Goal: Task Accomplishment & Management: Complete application form

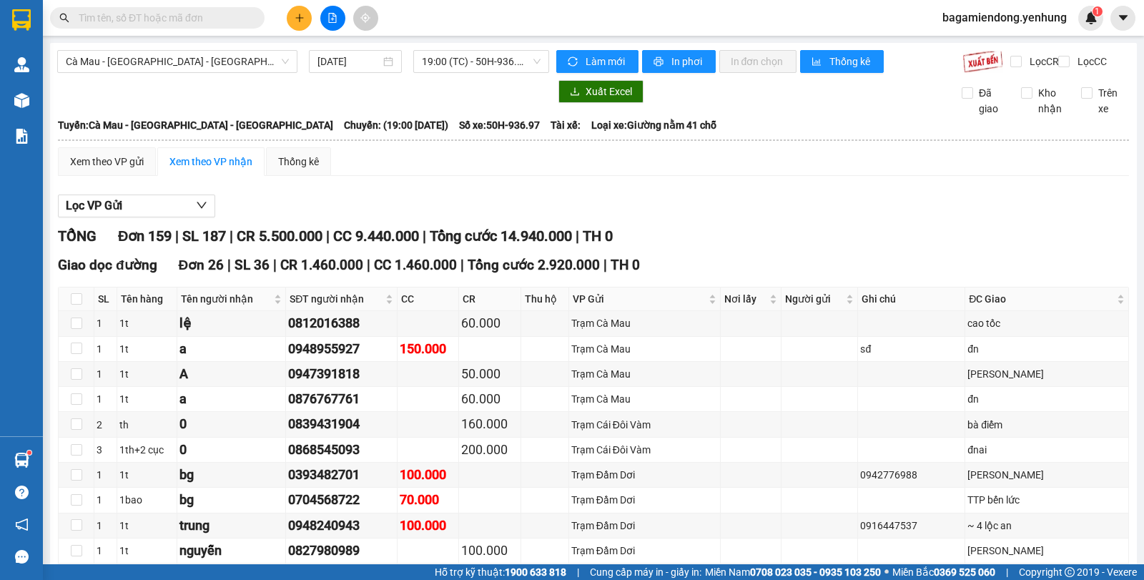
scroll to position [55, 0]
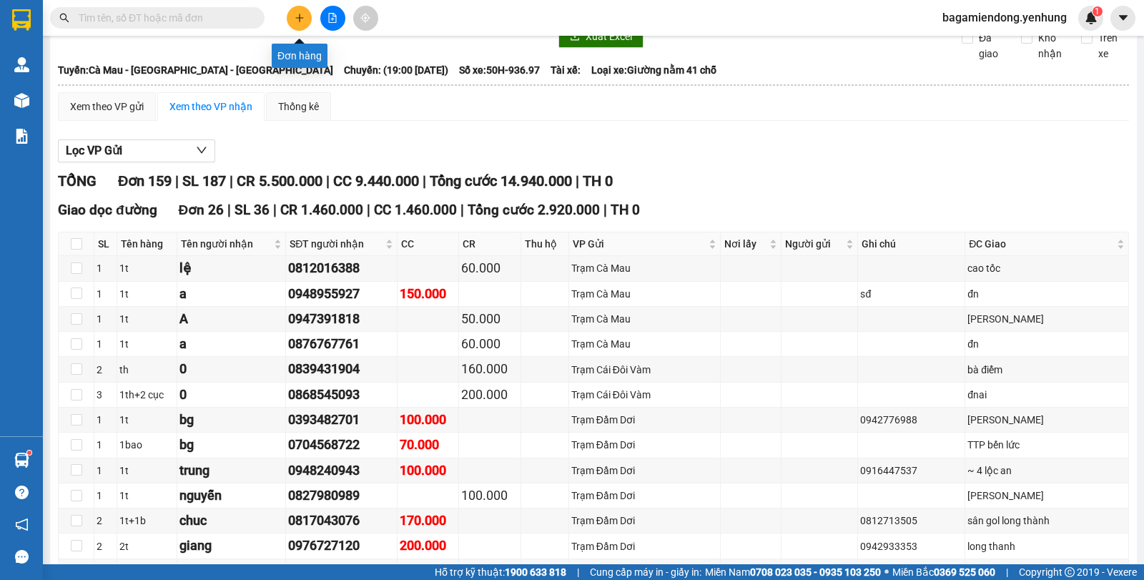
click at [303, 16] on icon "plus" at bounding box center [300, 18] width 10 height 10
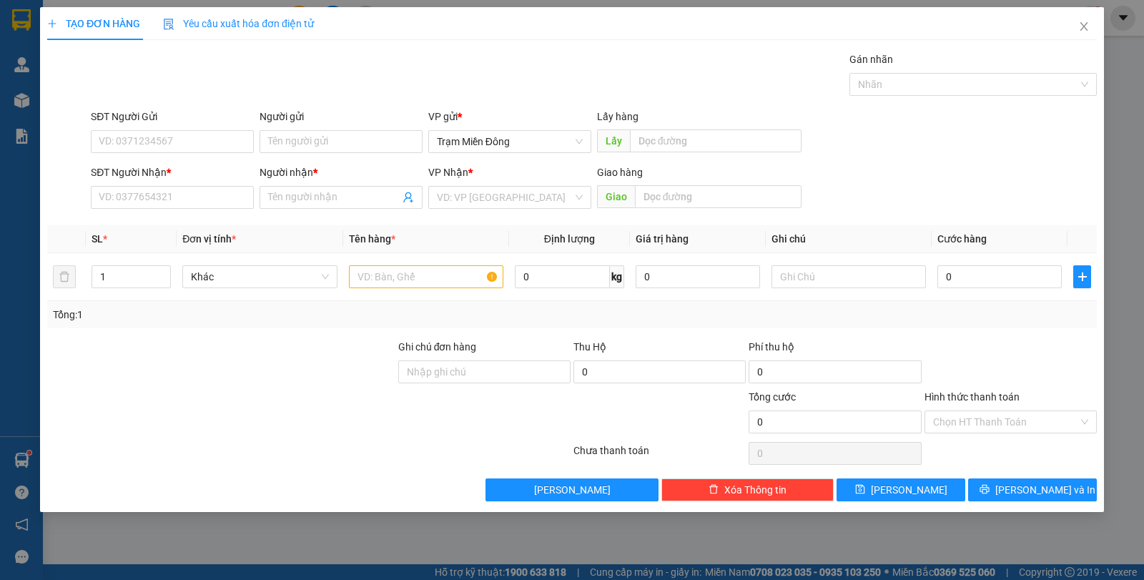
click at [14, 101] on div "TẠO ĐƠN HÀNG Yêu cầu xuất hóa đơn điện tử Transit Pickup Surcharge Ids Transit …" at bounding box center [572, 290] width 1144 height 580
click at [1090, 25] on span "Close" at bounding box center [1084, 27] width 40 height 40
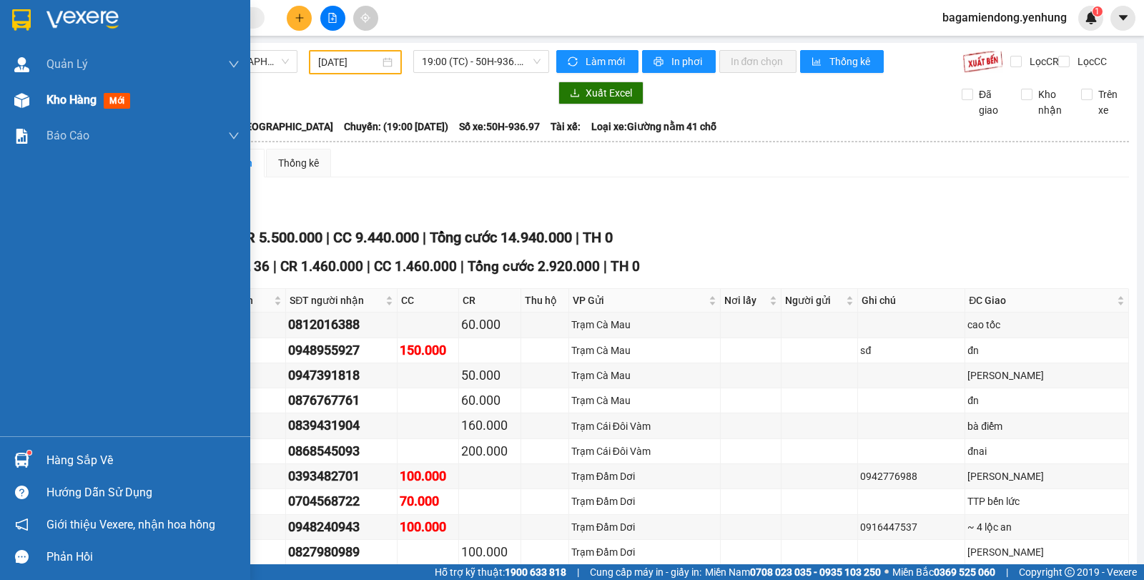
click at [17, 106] on img at bounding box center [21, 100] width 15 height 15
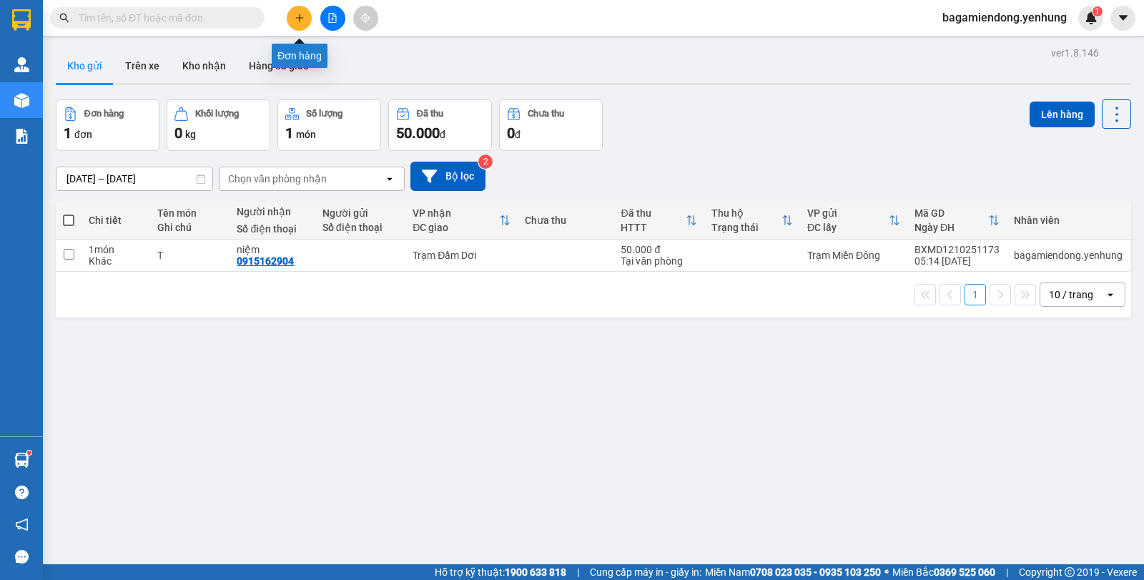
click at [299, 19] on icon "plus" at bounding box center [300, 18] width 10 height 10
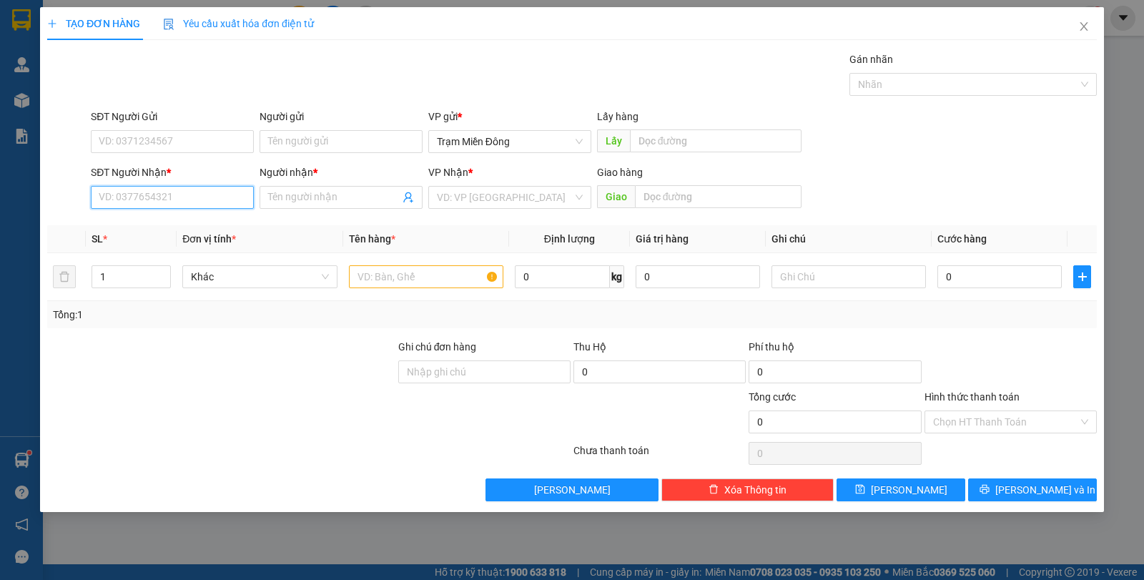
click at [172, 195] on input "SĐT Người Nhận *" at bounding box center [172, 197] width 163 height 23
click at [203, 215] on div "0913313055 - A" at bounding box center [172, 225] width 163 height 23
type input "0913313055"
type input "A"
type input "50.000"
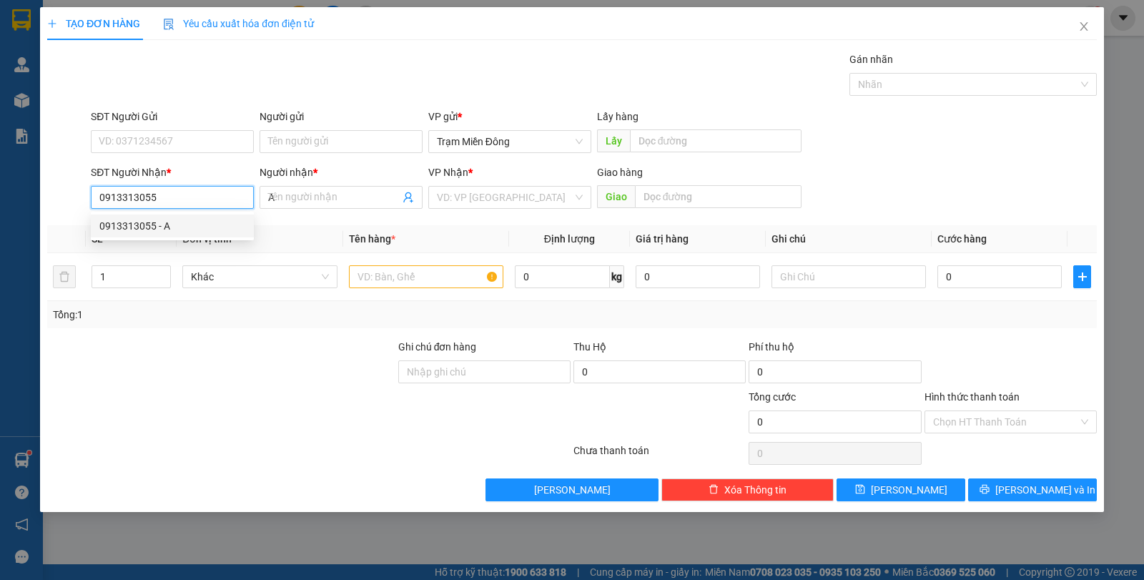
type input "50.000"
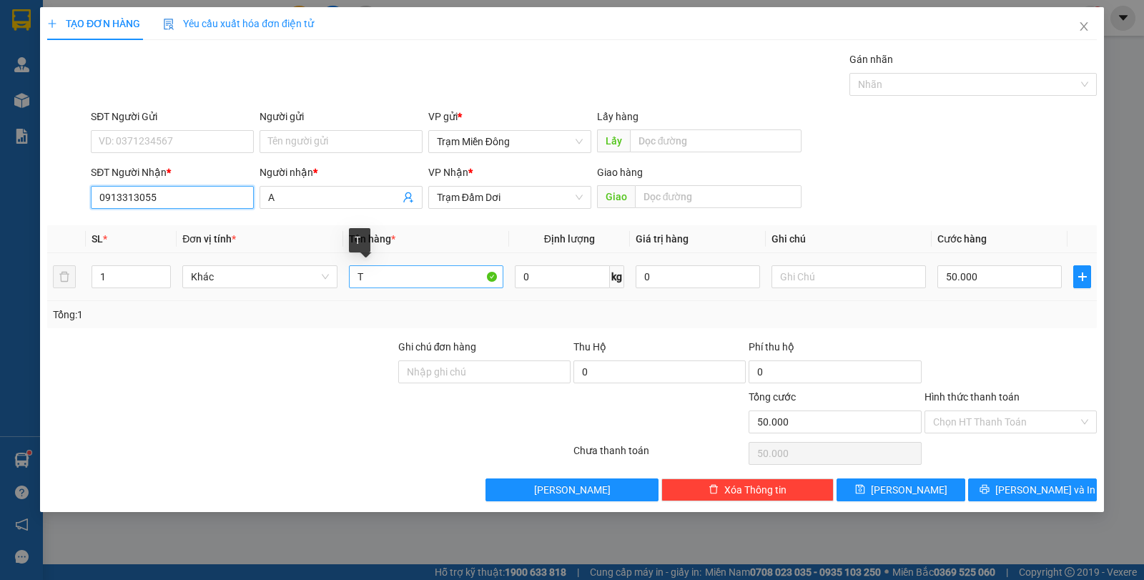
type input "0913313055"
click at [381, 282] on input "T" at bounding box center [426, 276] width 154 height 23
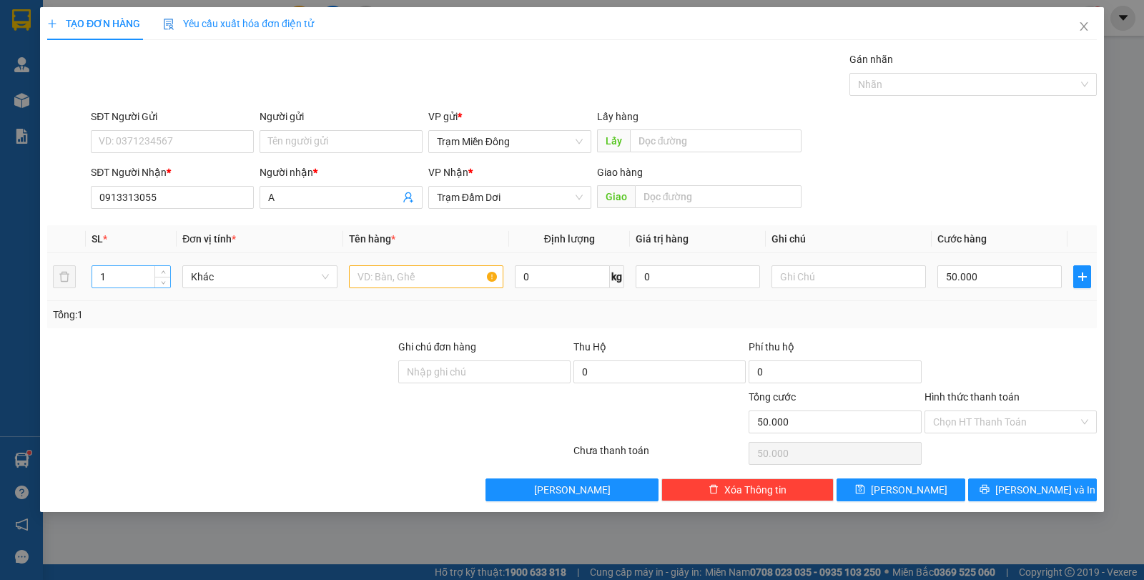
click at [114, 282] on input "1" at bounding box center [131, 276] width 78 height 21
type input "3"
click at [997, 269] on input "50.000" at bounding box center [999, 276] width 124 height 23
type input "0"
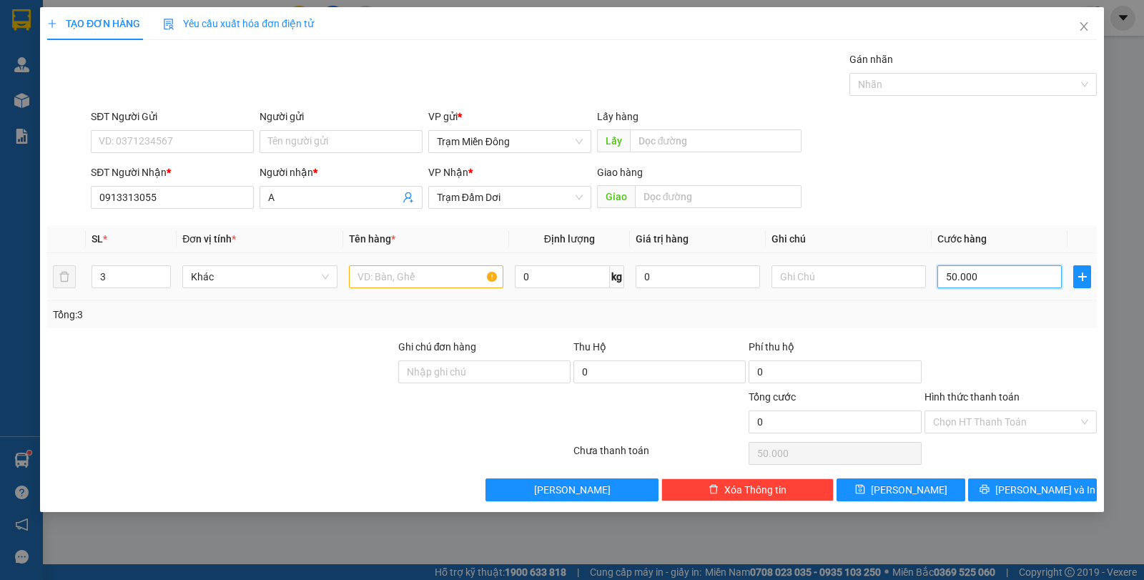
type input "0"
click at [987, 277] on input "0" at bounding box center [999, 276] width 124 height 23
type input "2"
type input "02"
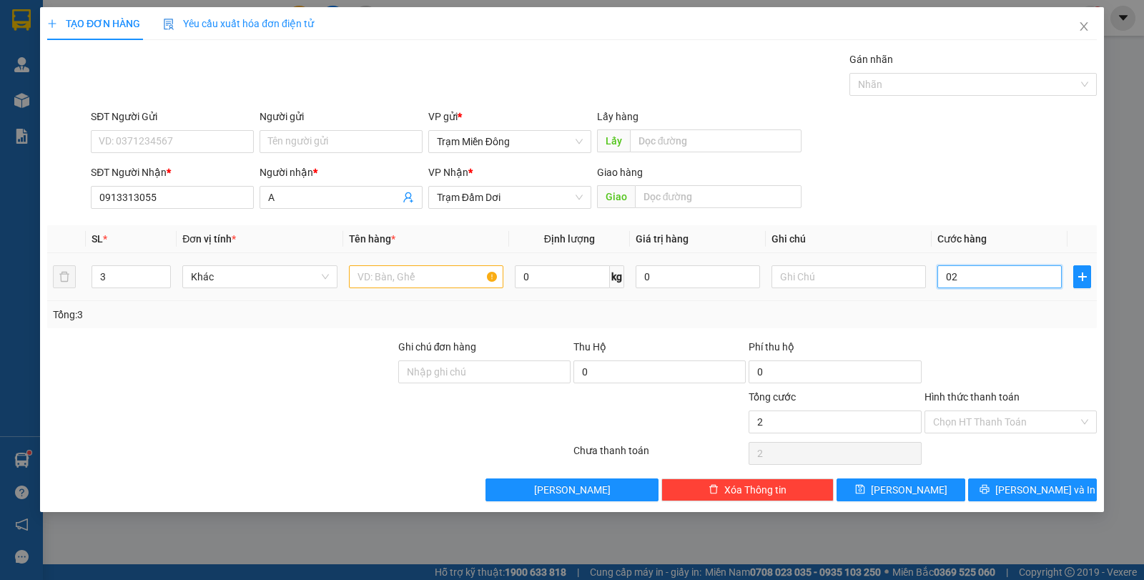
type input "20"
type input "020"
type input "200"
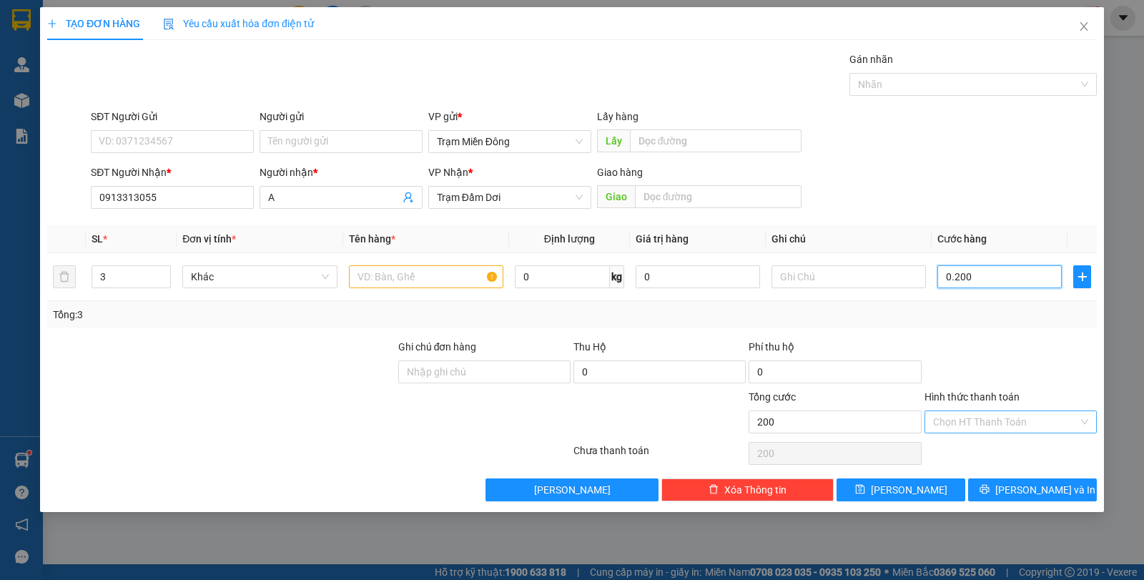
click at [1085, 420] on div "Chọn HT Thanh Toán" at bounding box center [1010, 421] width 172 height 23
type input "0.200"
type input "200.000"
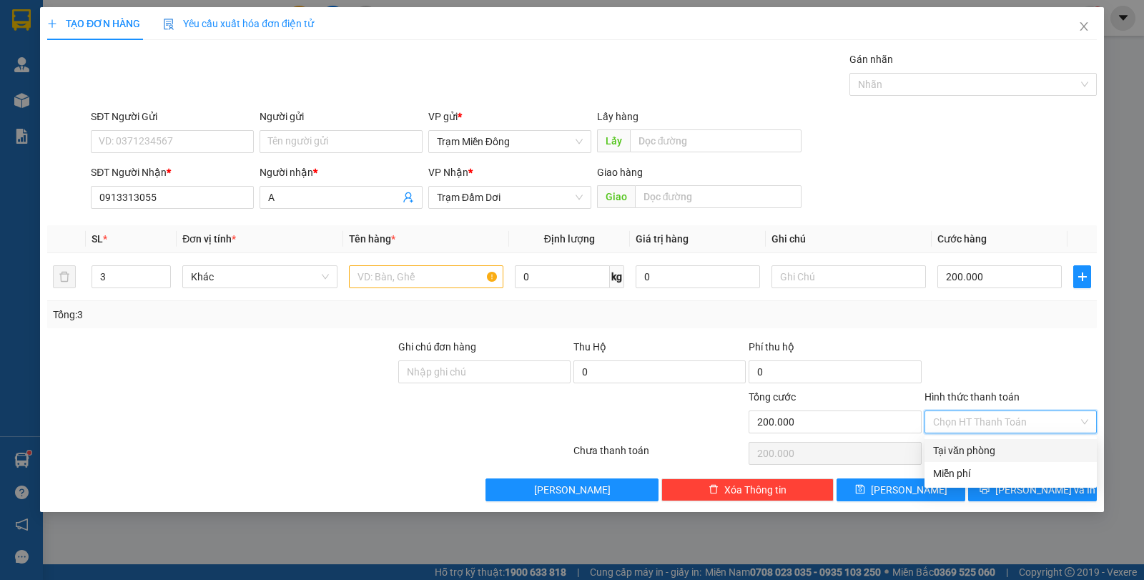
drag, startPoint x: 1001, startPoint y: 452, endPoint x: 1028, endPoint y: 473, distance: 34.6
click at [1003, 455] on div "Tại văn phòng" at bounding box center [1010, 451] width 155 height 16
type input "0"
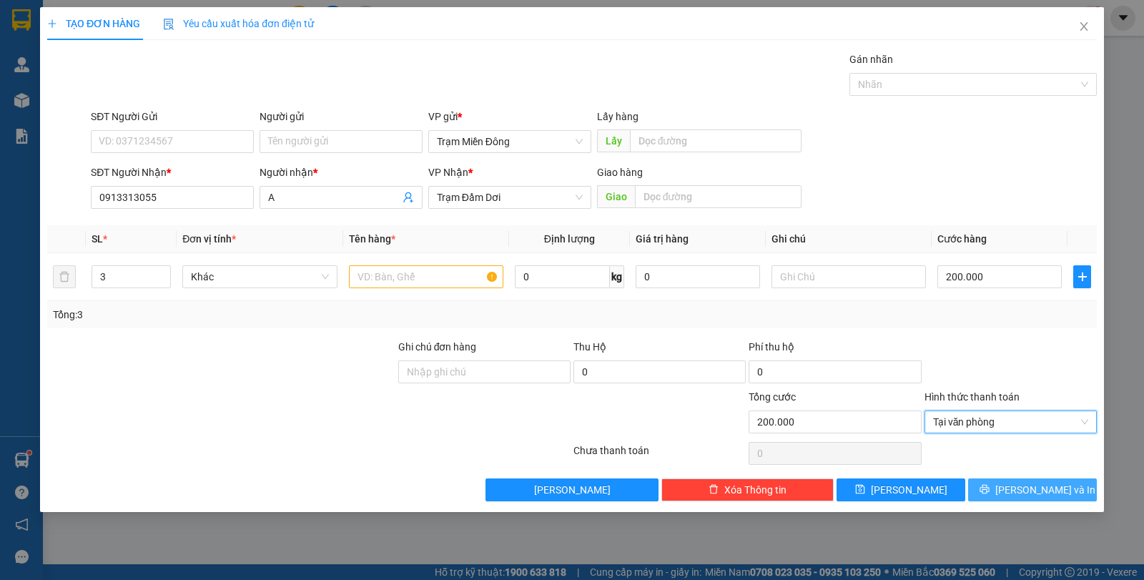
click at [1056, 494] on span "[PERSON_NAME] và In" at bounding box center [1045, 490] width 100 height 16
click at [418, 281] on input "text" at bounding box center [426, 276] width 154 height 23
type input "kieen"
click at [1045, 493] on span "[PERSON_NAME] và In" at bounding box center [1045, 490] width 100 height 16
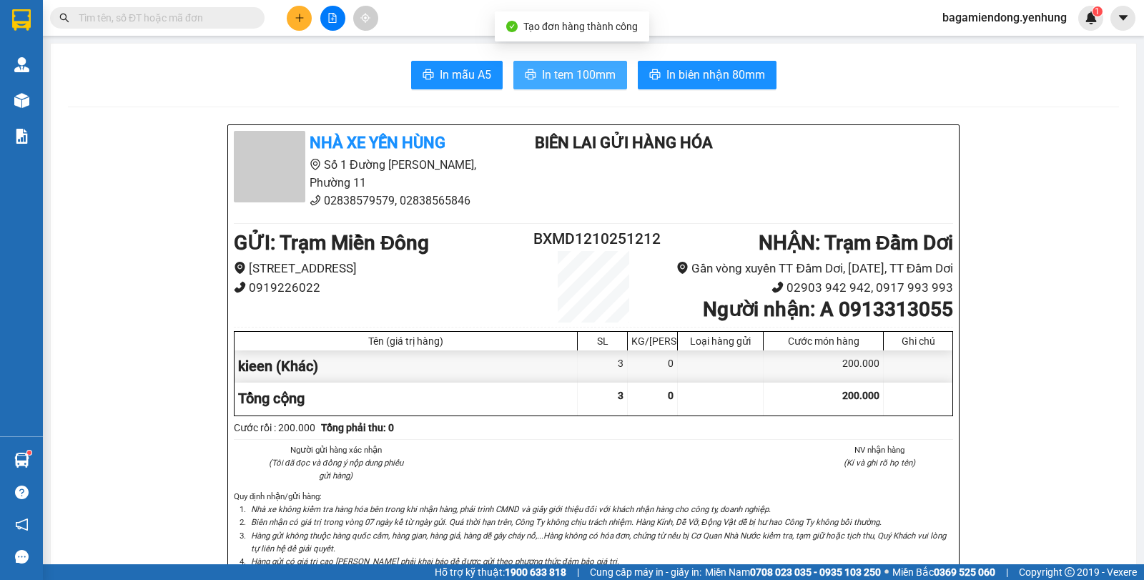
click at [553, 73] on span "In tem 100mm" at bounding box center [579, 75] width 74 height 18
click at [560, 76] on span "In tem 100mm" at bounding box center [579, 75] width 74 height 18
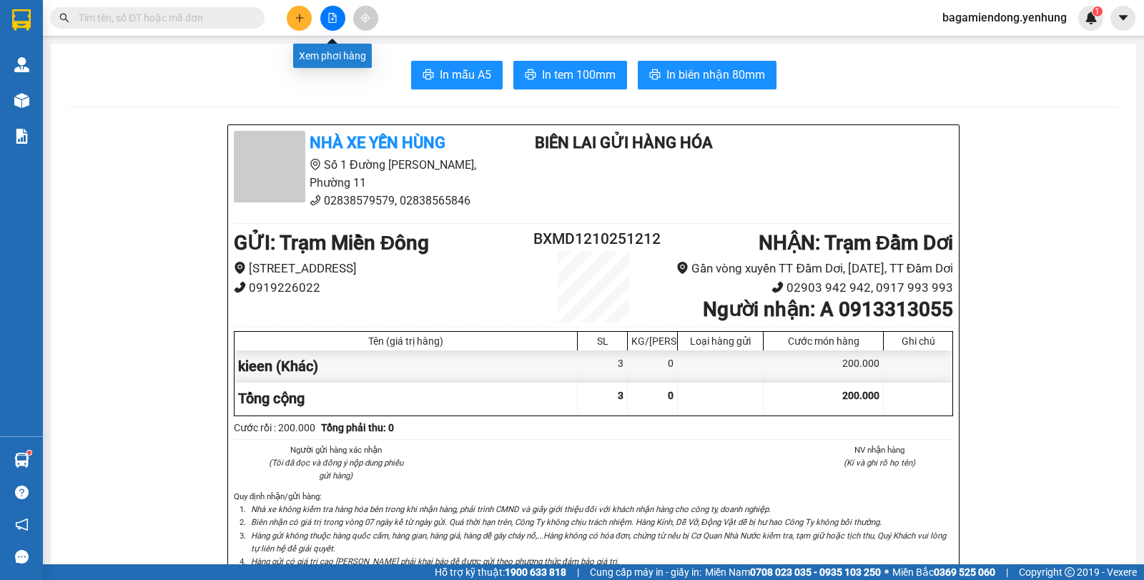
click at [332, 21] on icon "file-add" at bounding box center [332, 18] width 10 height 10
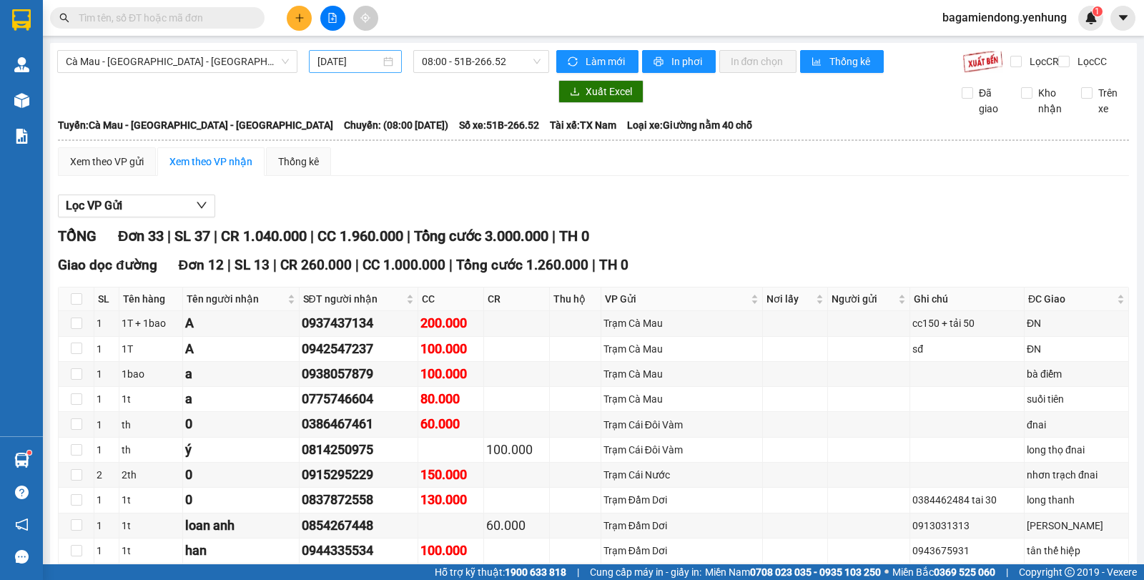
click at [385, 59] on div "[DATE]" at bounding box center [355, 62] width 76 height 16
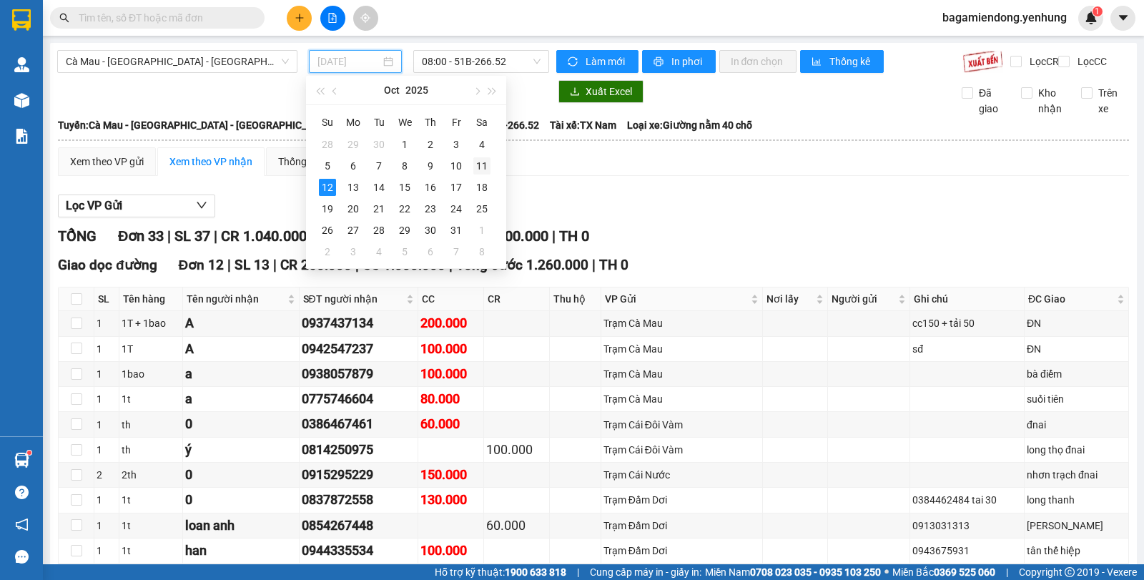
click at [482, 168] on div "11" at bounding box center [481, 165] width 17 height 17
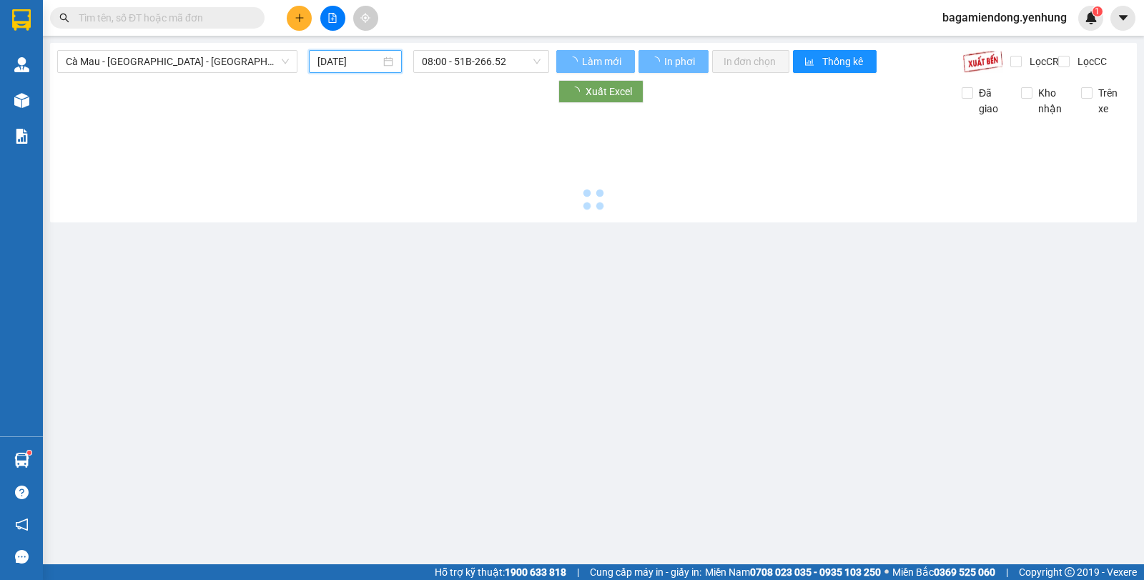
type input "[DATE]"
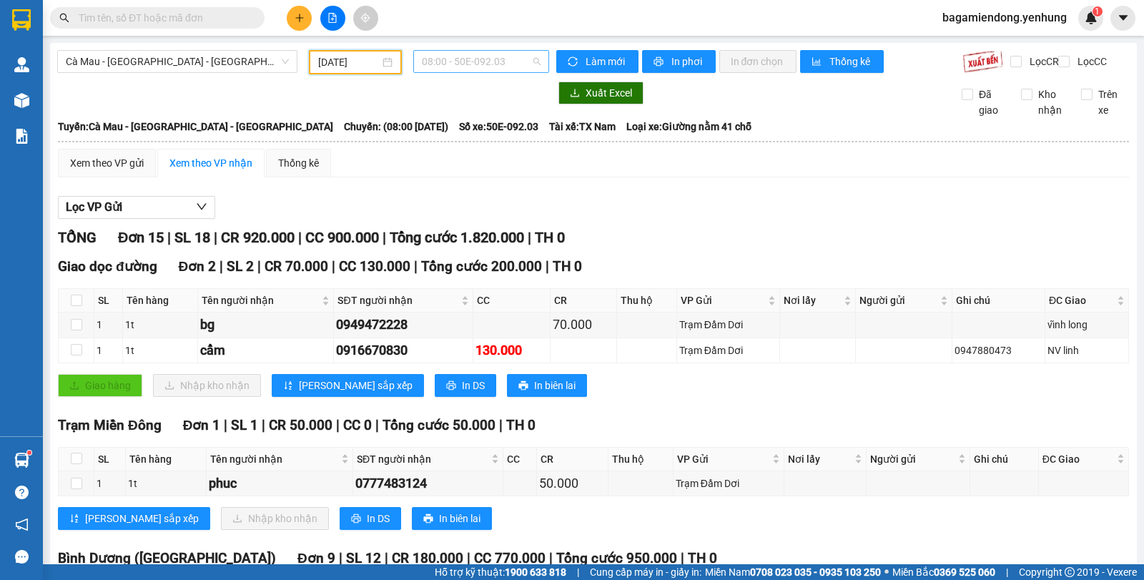
click at [530, 64] on span "08:00 - 50E-092.03" at bounding box center [481, 61] width 118 height 21
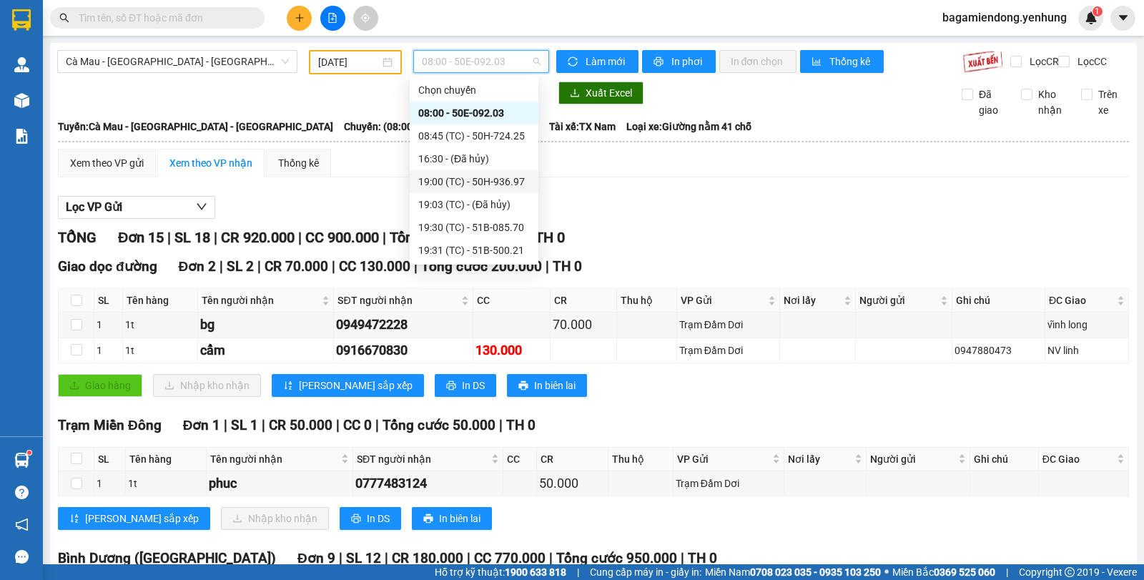
click at [511, 184] on div "19:00 (TC) - 50H-936.97" at bounding box center [474, 182] width 112 height 16
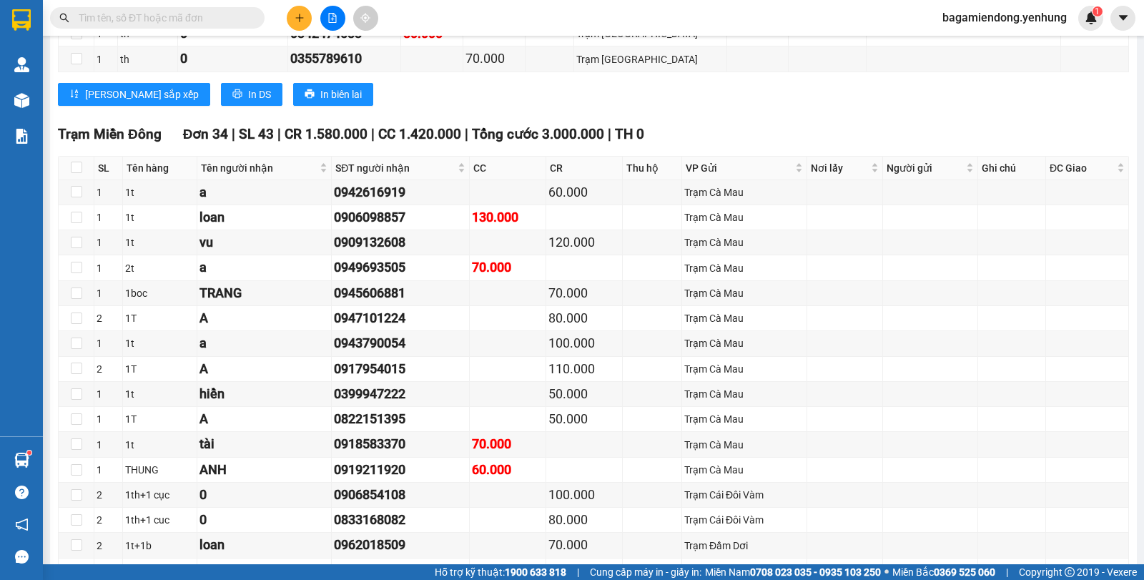
scroll to position [3522, 0]
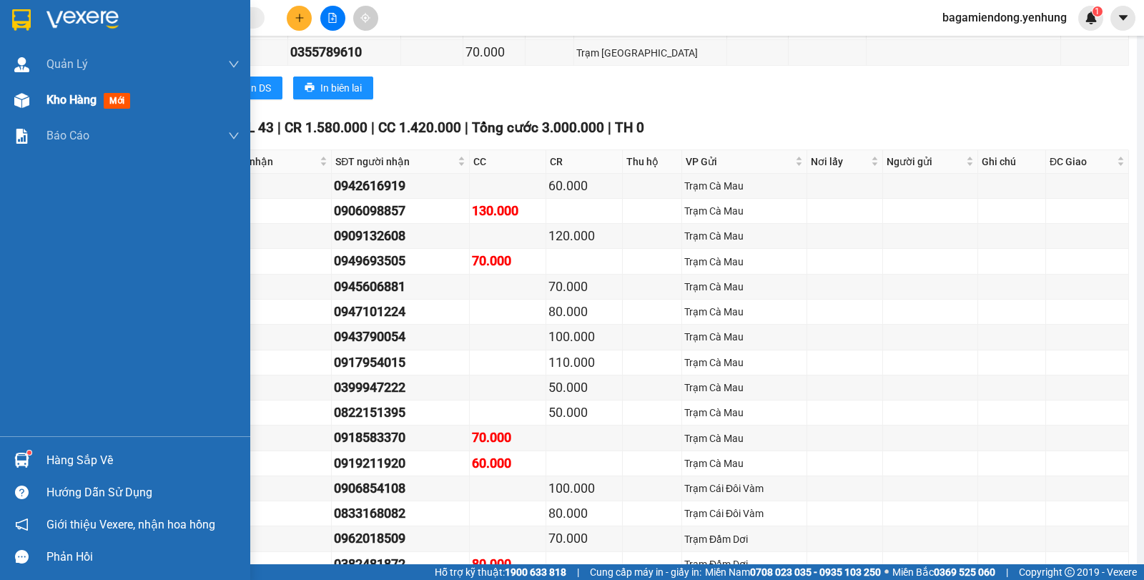
click at [16, 100] on img at bounding box center [21, 100] width 15 height 15
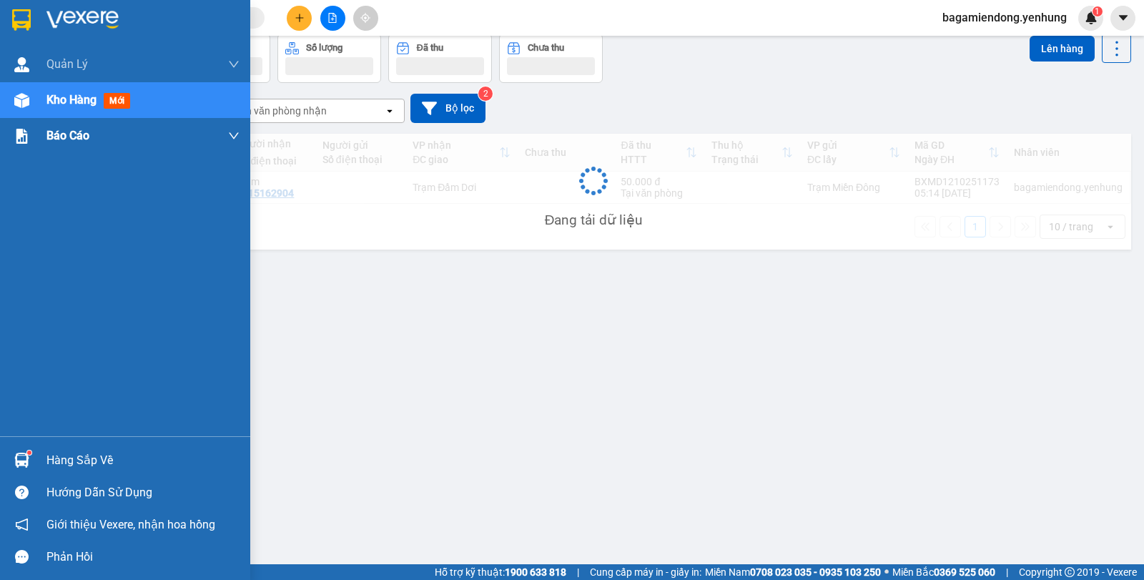
scroll to position [66, 0]
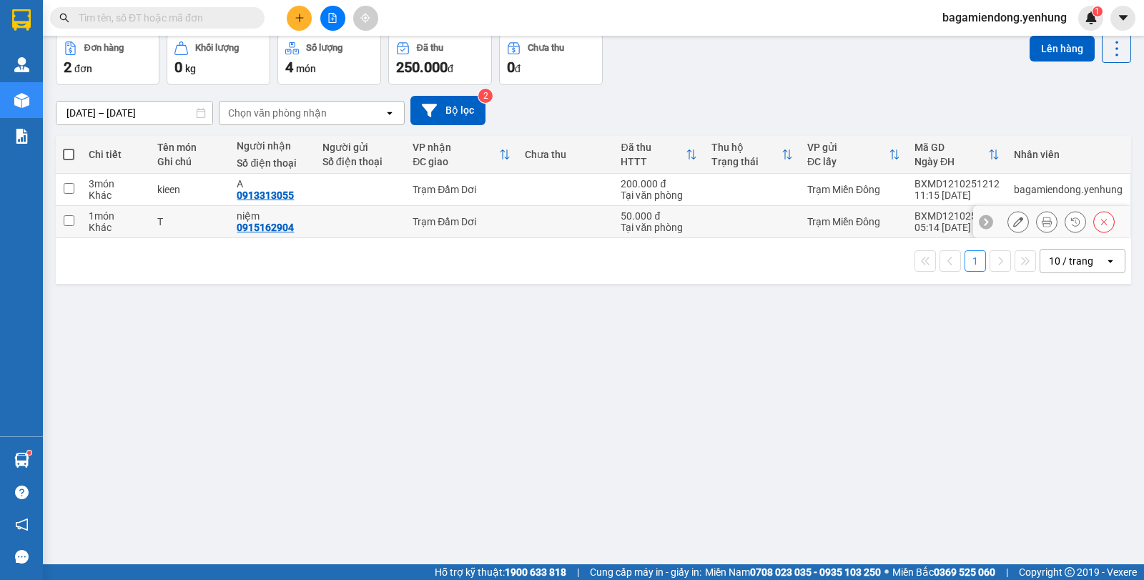
click at [64, 221] on input "checkbox" at bounding box center [69, 220] width 11 height 11
checkbox input "true"
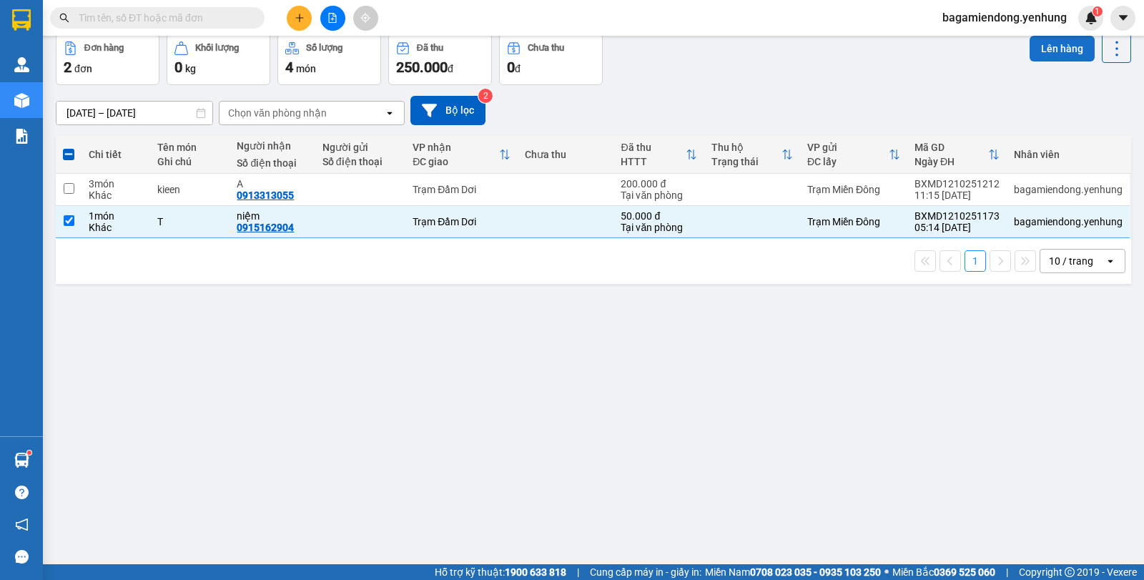
click at [1057, 53] on button "Lên hàng" at bounding box center [1062, 49] width 65 height 26
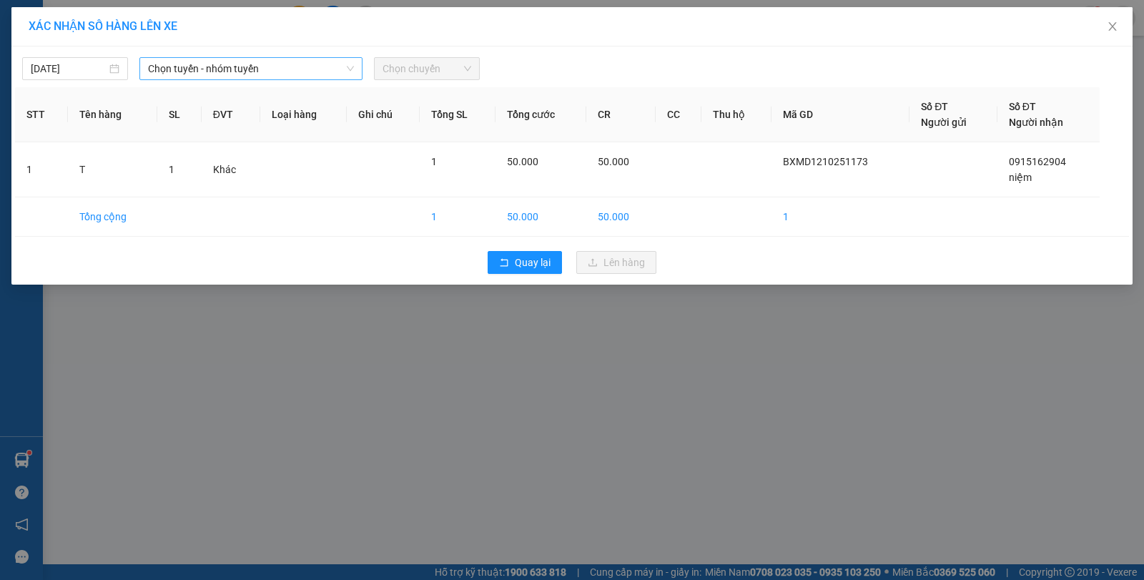
click at [347, 69] on icon "down" at bounding box center [350, 68] width 9 height 9
click at [352, 68] on icon "down" at bounding box center [350, 68] width 7 height 5
click at [353, 61] on span "Chọn tuyến - nhóm tuyến" at bounding box center [251, 68] width 206 height 21
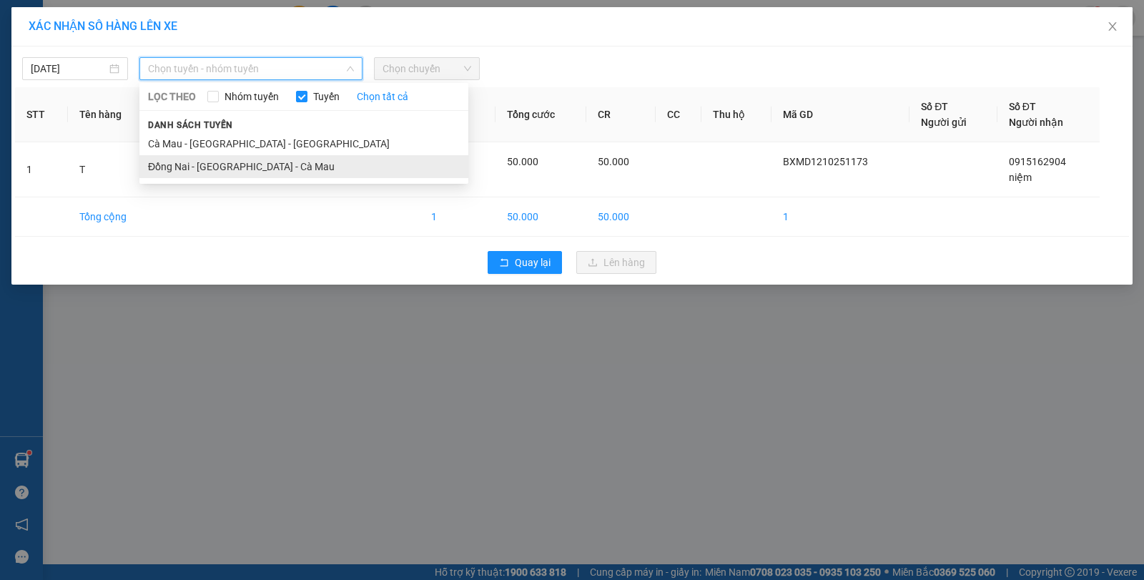
click at [292, 167] on li "Đồng Nai - [GEOGRAPHIC_DATA] - Cà Mau" at bounding box center [303, 166] width 329 height 23
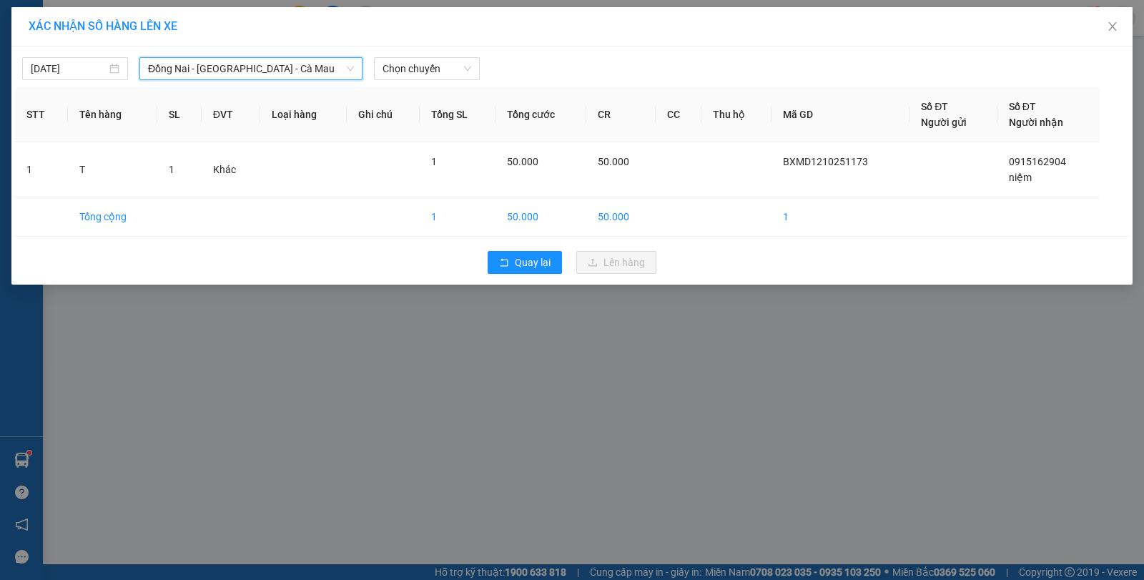
drag, startPoint x: 465, startPoint y: 69, endPoint x: 464, endPoint y: 80, distance: 11.5
click at [465, 71] on span "Chọn chuyến" at bounding box center [426, 68] width 89 height 21
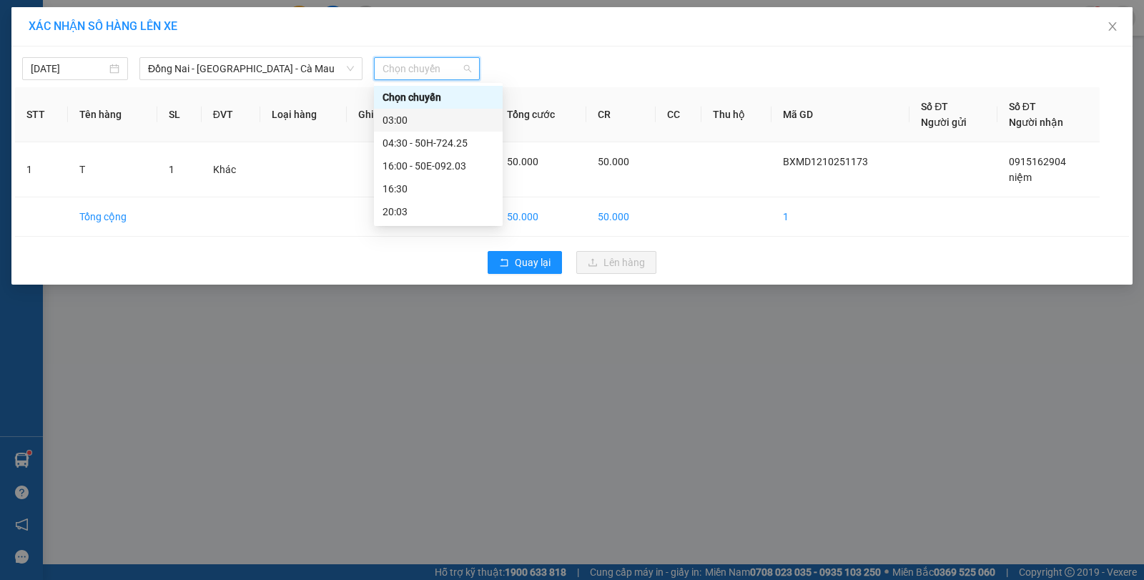
click at [435, 121] on div "03:00" at bounding box center [438, 120] width 112 height 16
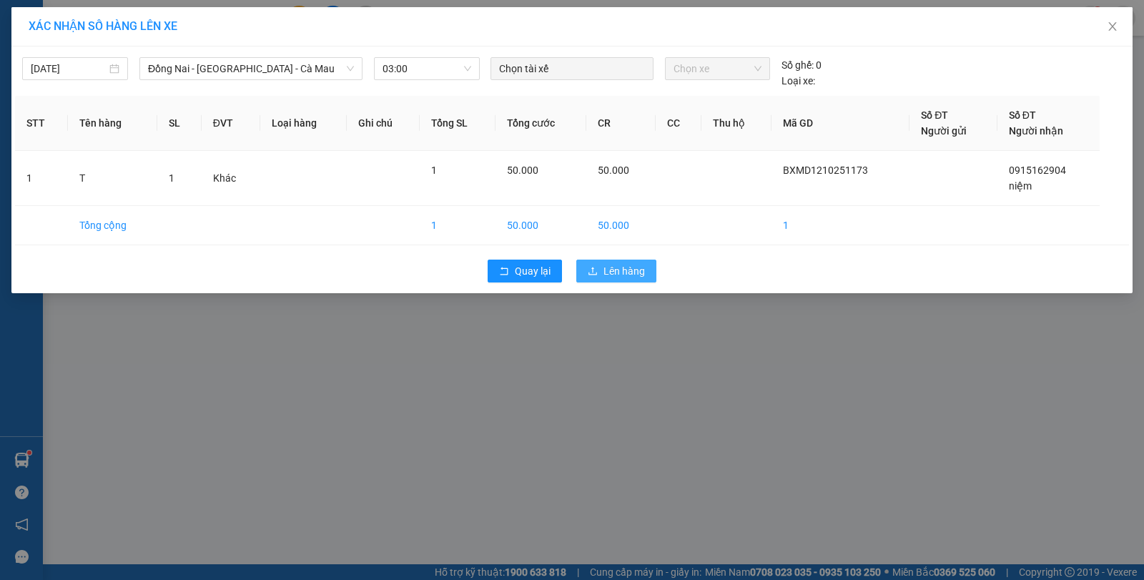
click at [615, 273] on span "Lên hàng" at bounding box center [623, 271] width 41 height 16
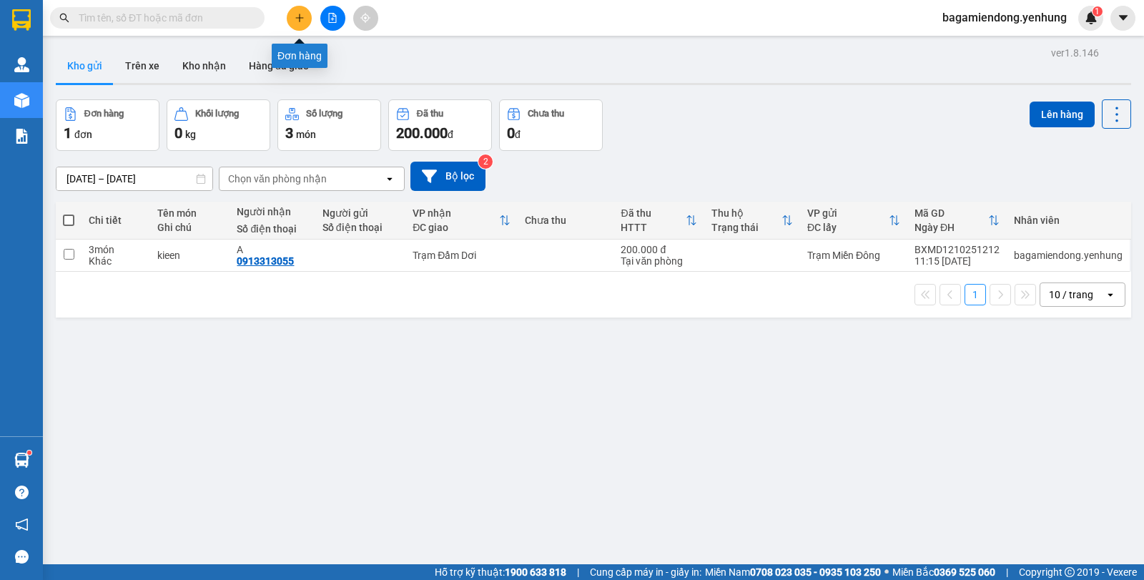
click at [301, 22] on icon "plus" at bounding box center [300, 18] width 10 height 10
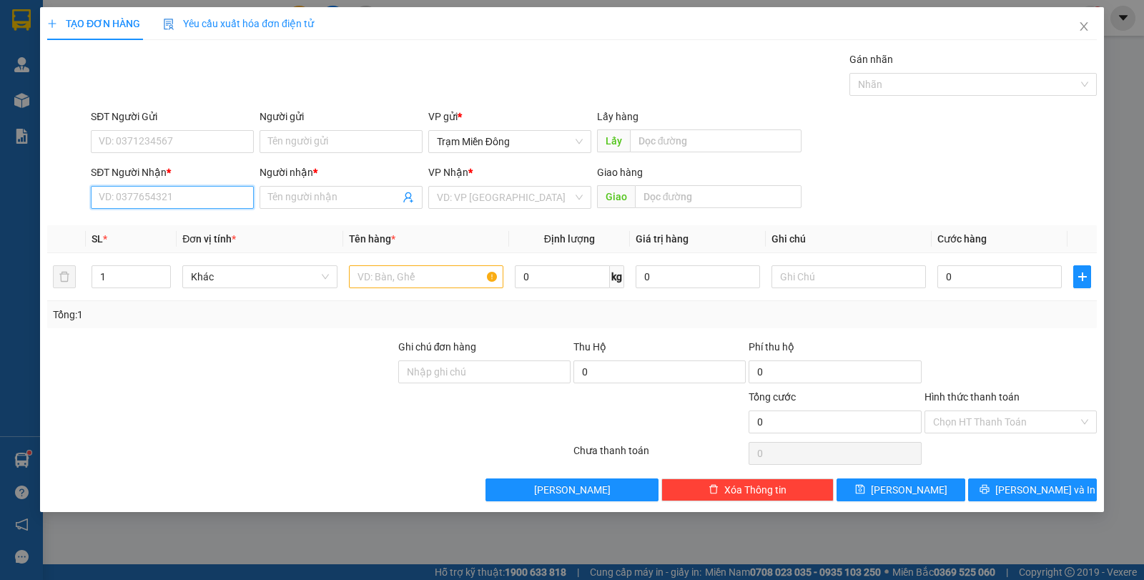
click at [174, 199] on input "SĐT Người Nhận *" at bounding box center [172, 197] width 163 height 23
type input "0948003813"
click at [215, 222] on div "0948003813 - Chị Hai" at bounding box center [172, 226] width 146 height 16
type input "Chị Hai"
type input "50.000"
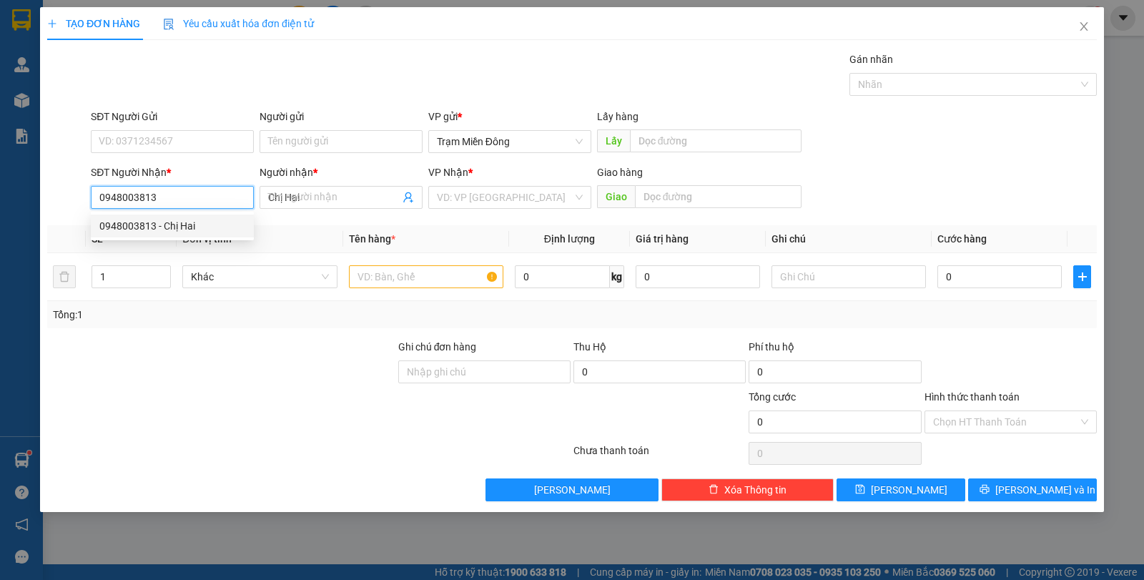
type input "50.000"
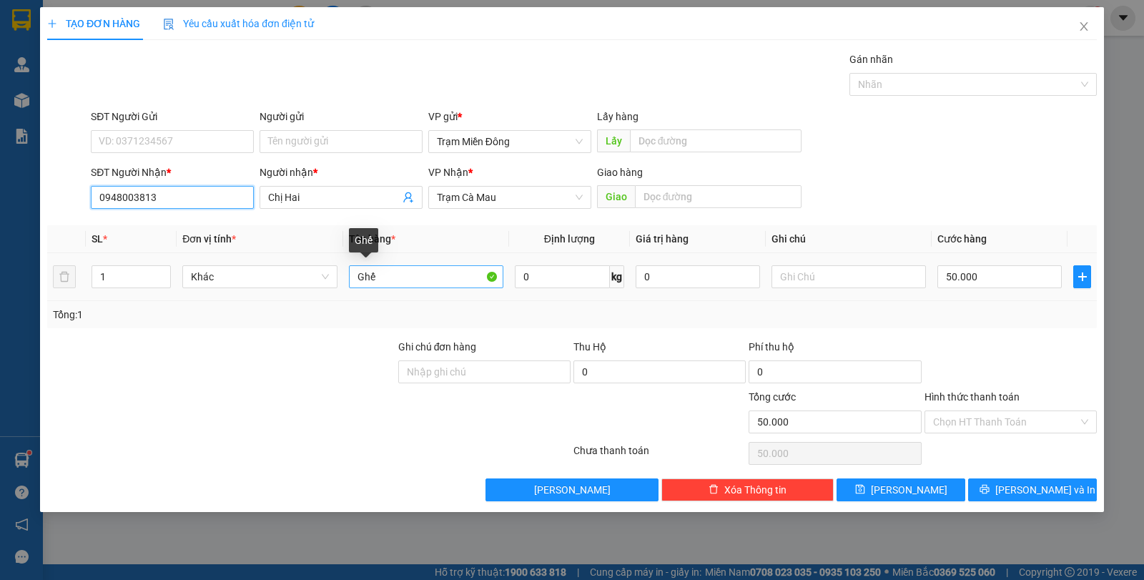
type input "0948003813"
click at [390, 275] on input "Ghế" at bounding box center [426, 276] width 154 height 23
type input "G"
type input "t"
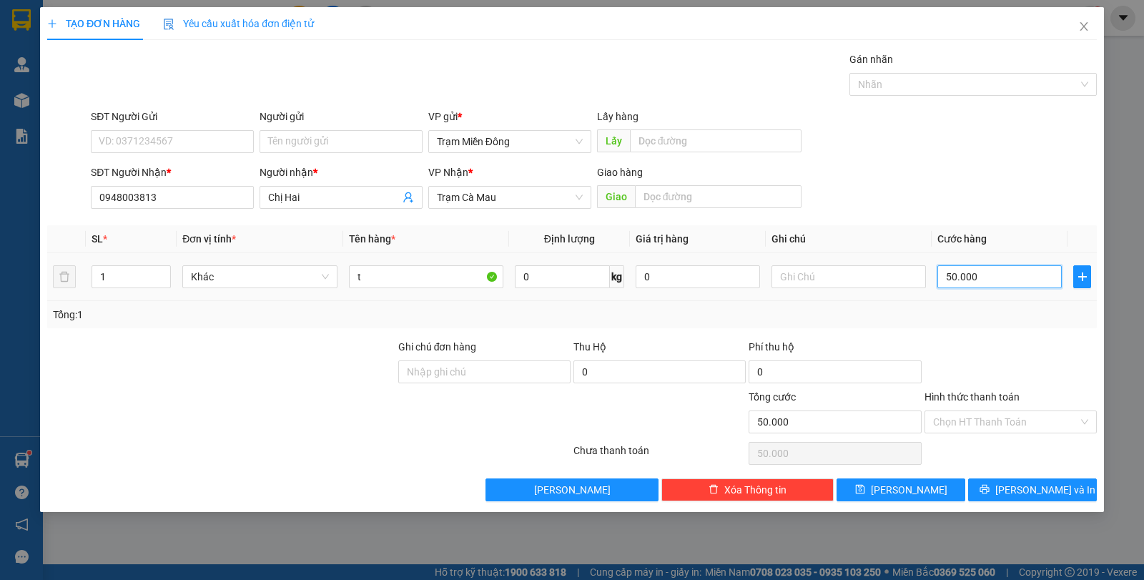
click at [1006, 278] on input "50.000" at bounding box center [999, 276] width 124 height 23
type input "0"
type input "6"
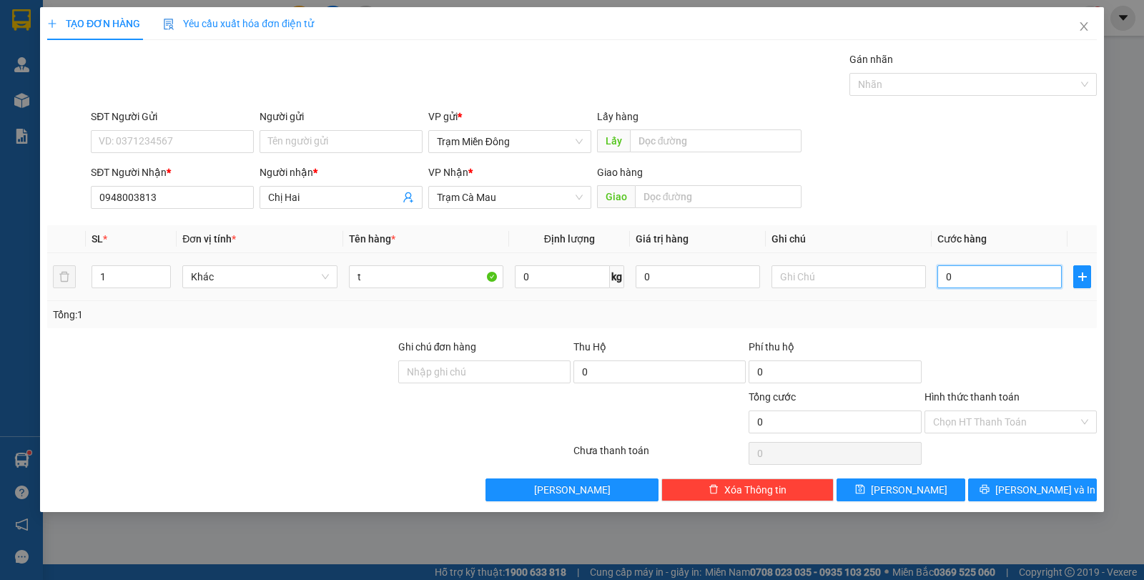
type input "6"
type input "06"
type input "60"
type input "060"
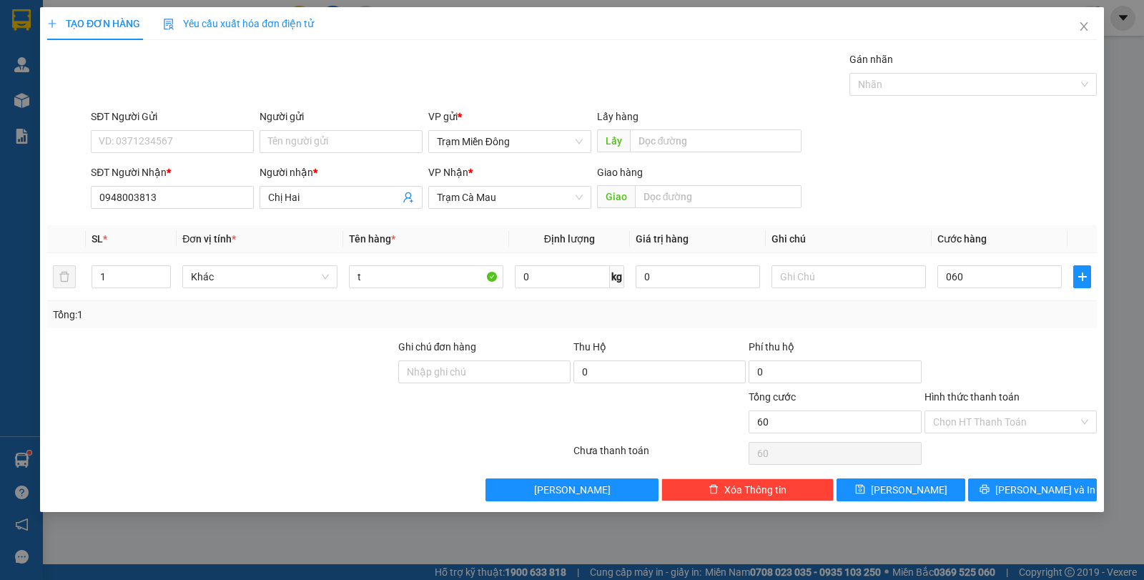
type input "60.000"
click at [962, 180] on div "SĐT Người Nhận * 0948003813 Người nhận * Chị Hai VP Nhận * Trạm Cà Mau Giao hàn…" at bounding box center [594, 189] width 1012 height 50
drag, startPoint x: 1084, startPoint y: 416, endPoint x: 1072, endPoint y: 428, distance: 17.2
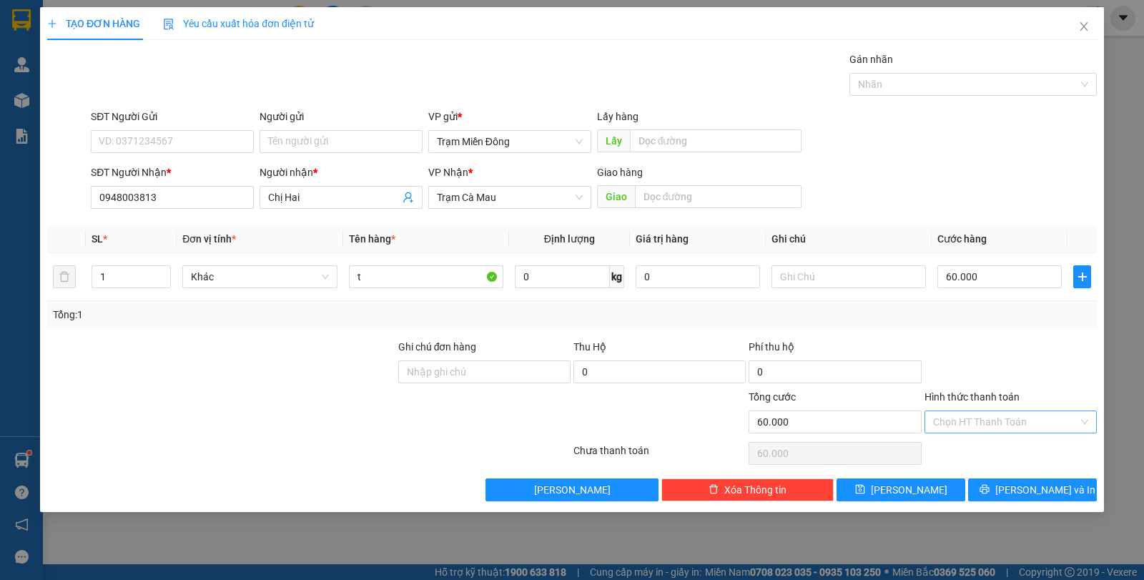
click at [1085, 418] on div "Chọn HT Thanh Toán" at bounding box center [1010, 421] width 172 height 23
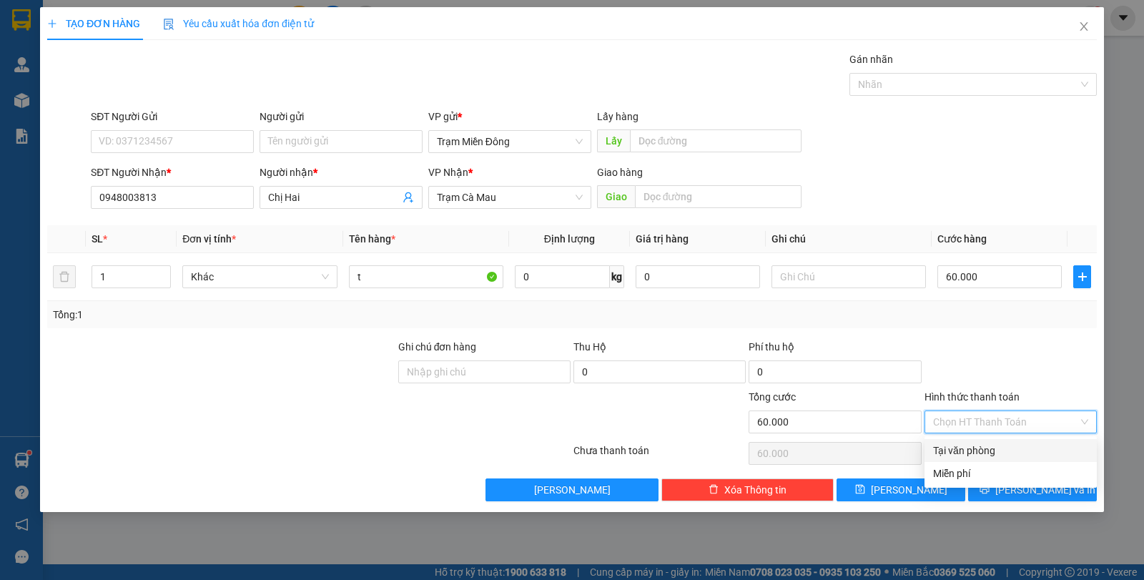
drag, startPoint x: 980, startPoint y: 445, endPoint x: 991, endPoint y: 453, distance: 13.3
click at [981, 448] on div "Tại văn phòng" at bounding box center [1010, 451] width 155 height 16
type input "0"
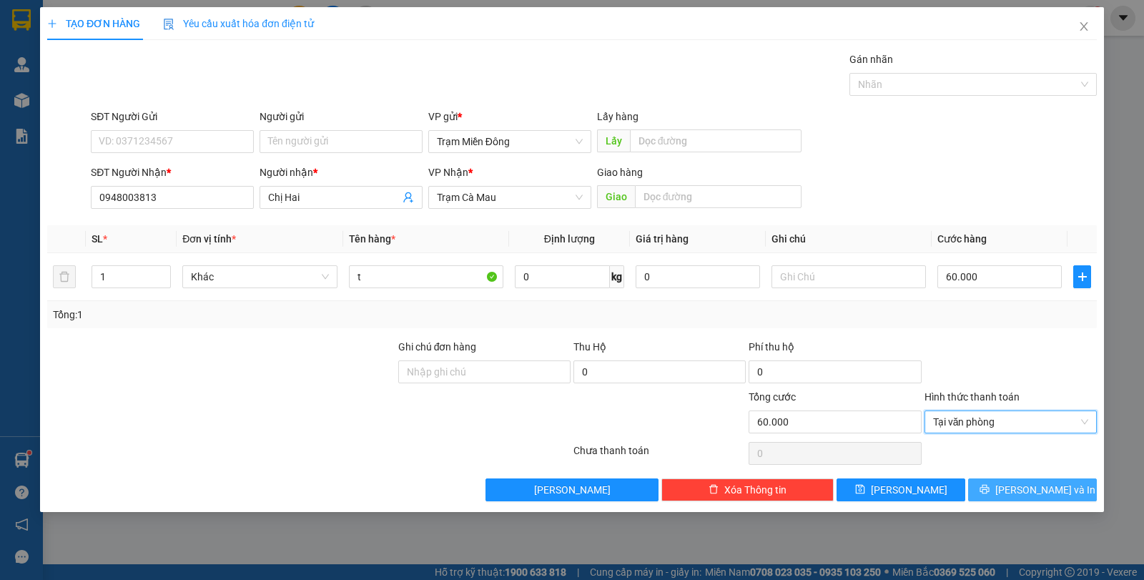
click at [1039, 489] on span "[PERSON_NAME] và In" at bounding box center [1045, 490] width 100 height 16
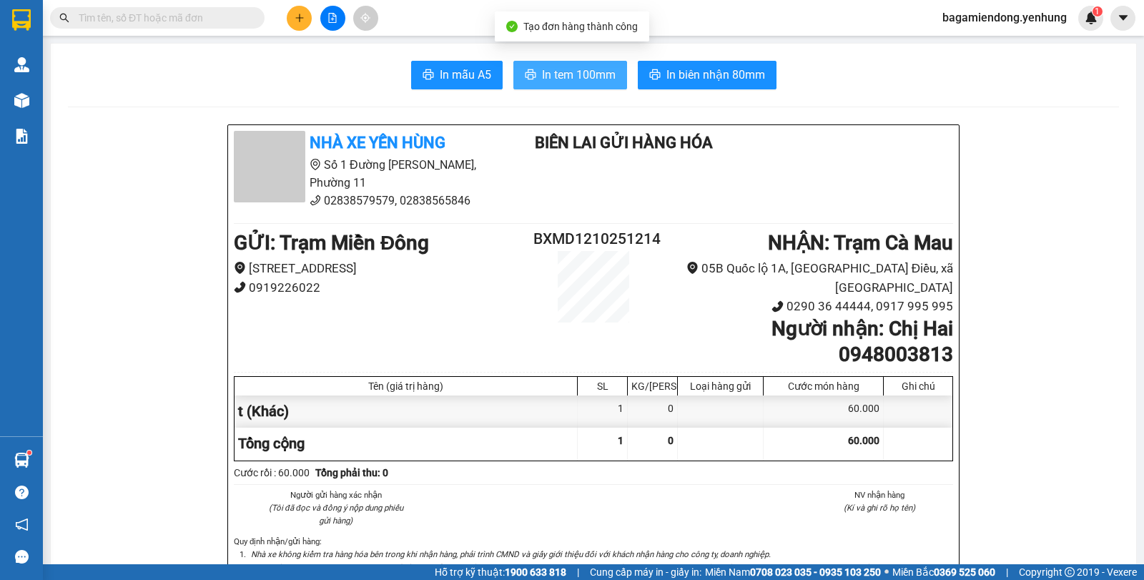
click at [581, 77] on span "In tem 100mm" at bounding box center [579, 75] width 74 height 18
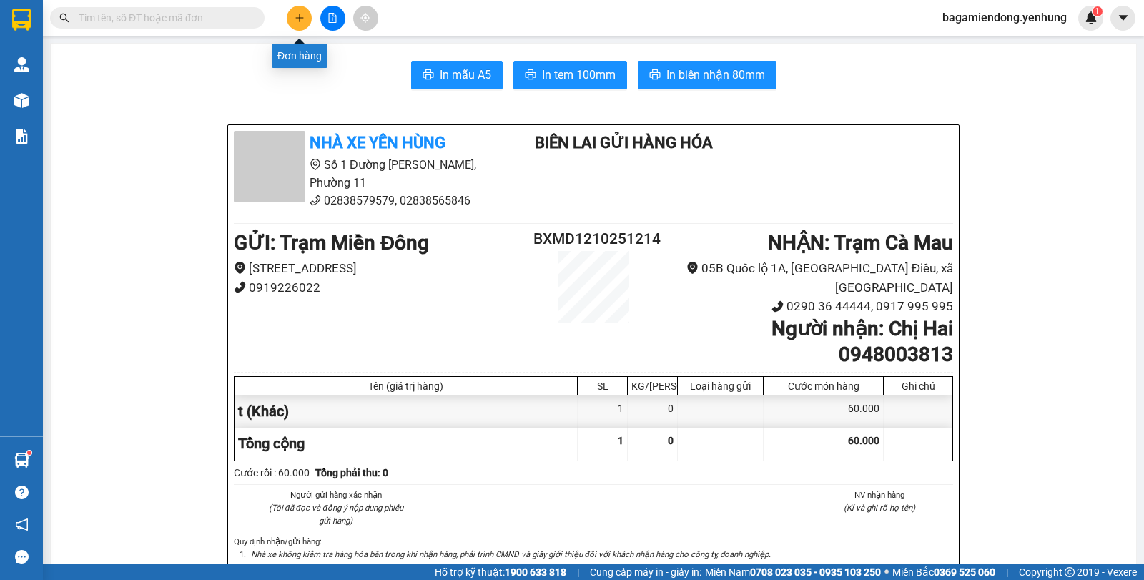
click at [292, 21] on button at bounding box center [299, 18] width 25 height 25
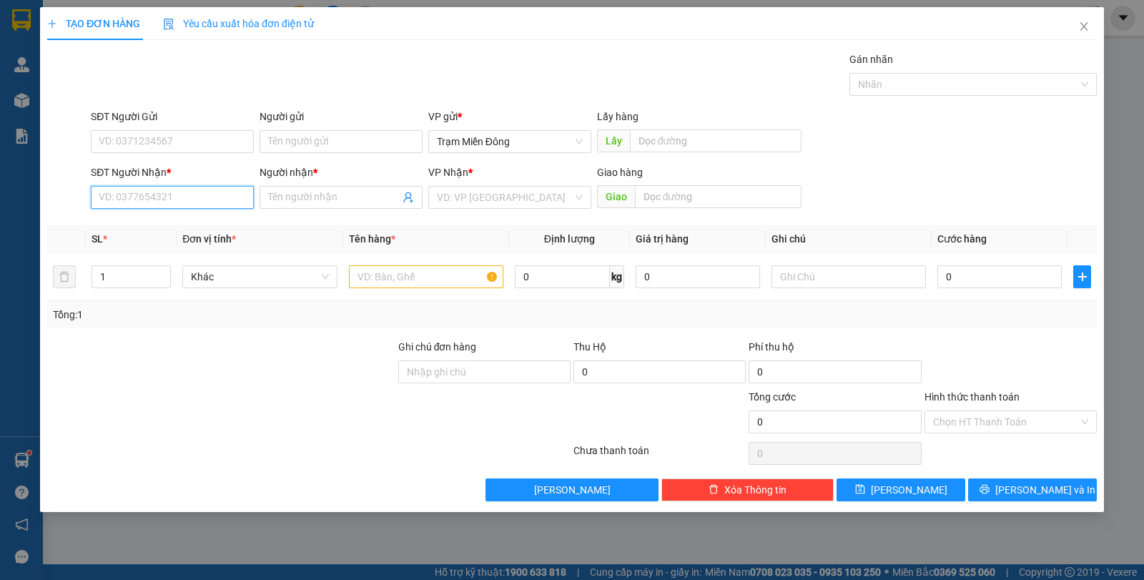
click at [124, 205] on input "SĐT Người Nhận *" at bounding box center [172, 197] width 163 height 23
click at [195, 224] on div "0833727436 - GIANG" at bounding box center [172, 226] width 146 height 16
type input "0833727436"
type input "GIANG"
type input "70.000"
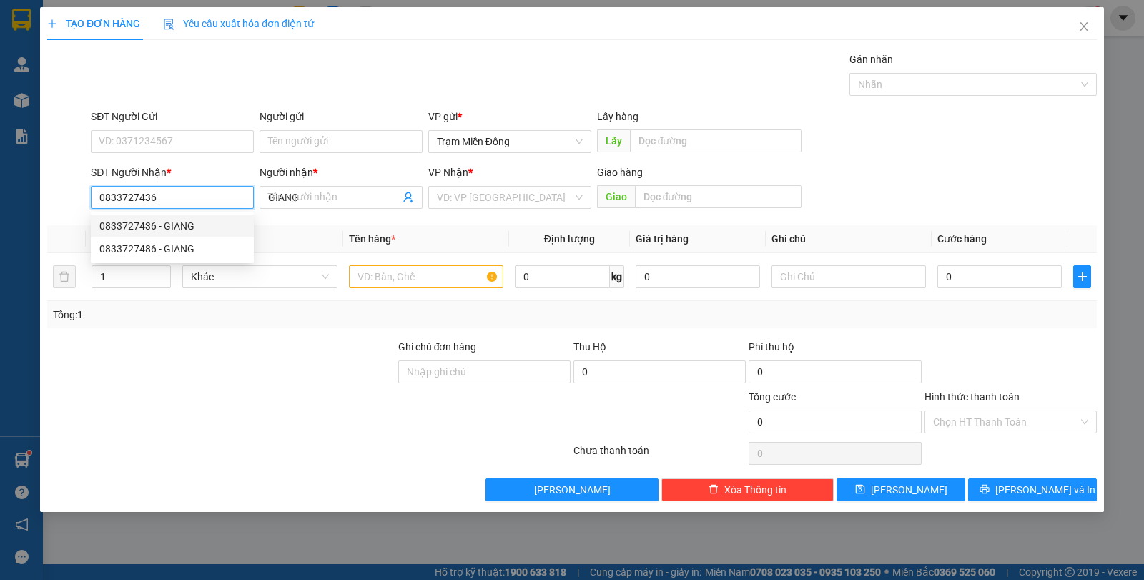
type input "70.000"
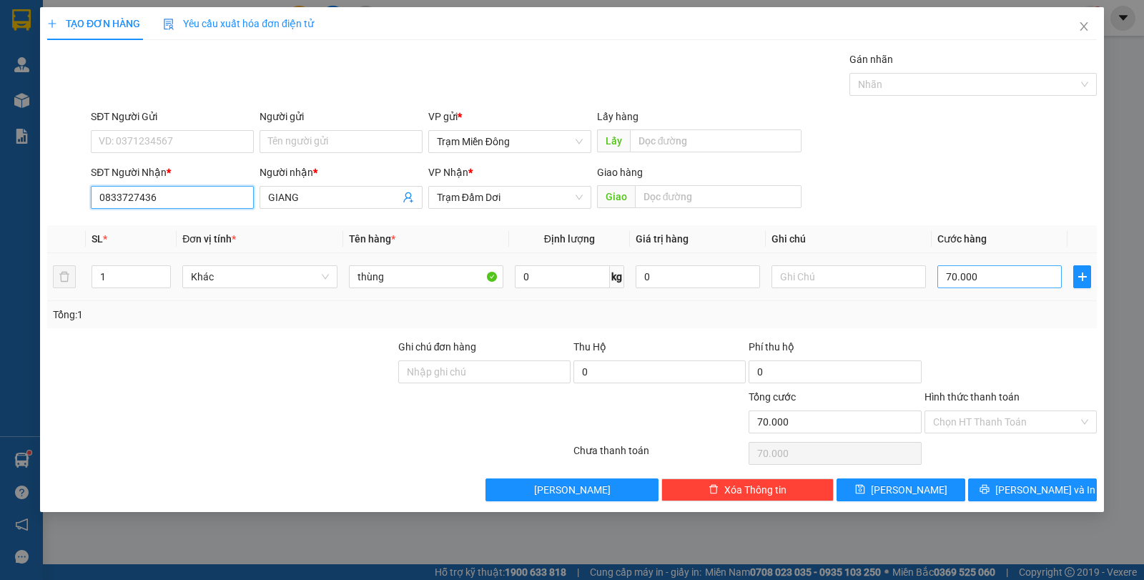
type input "0833727436"
click at [993, 275] on input "70.000" at bounding box center [999, 276] width 124 height 23
type input "0"
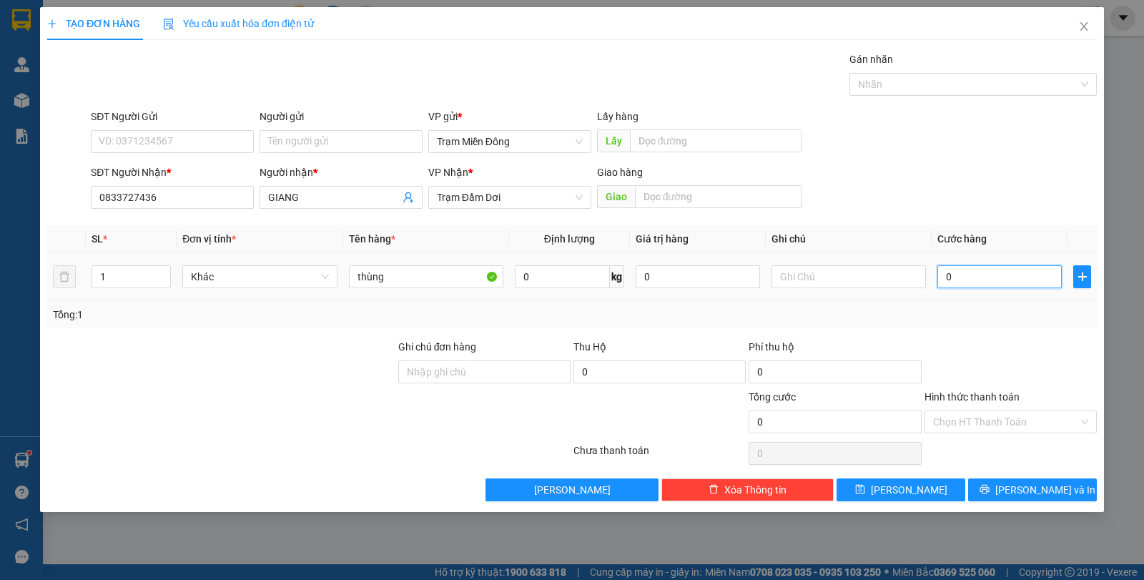
type input "6"
type input "06"
type input "60"
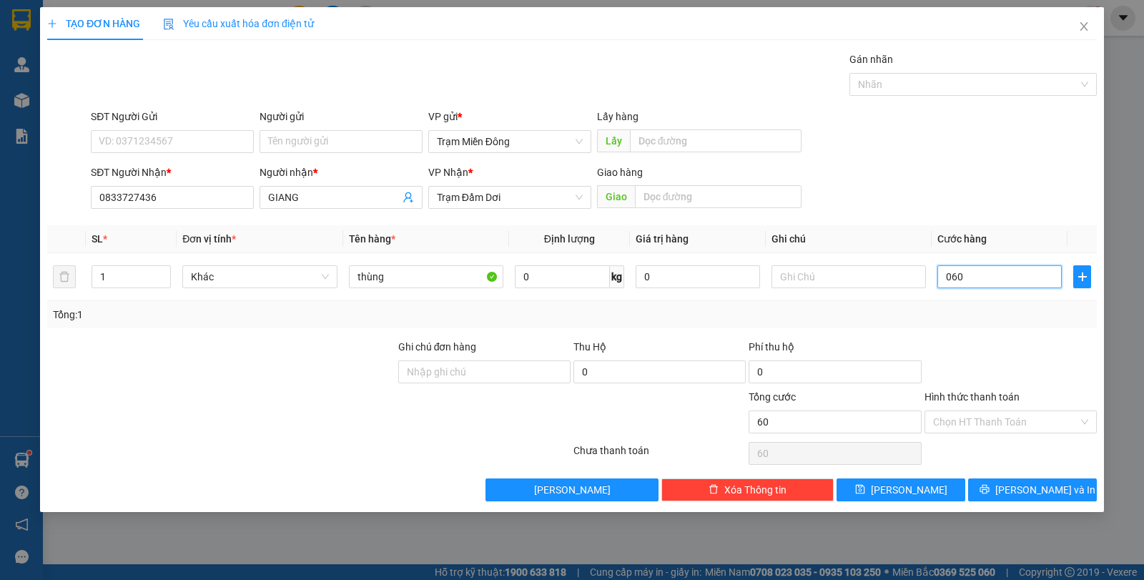
type input "060"
type input "60.000"
drag, startPoint x: 964, startPoint y: 173, endPoint x: 980, endPoint y: 220, distance: 50.0
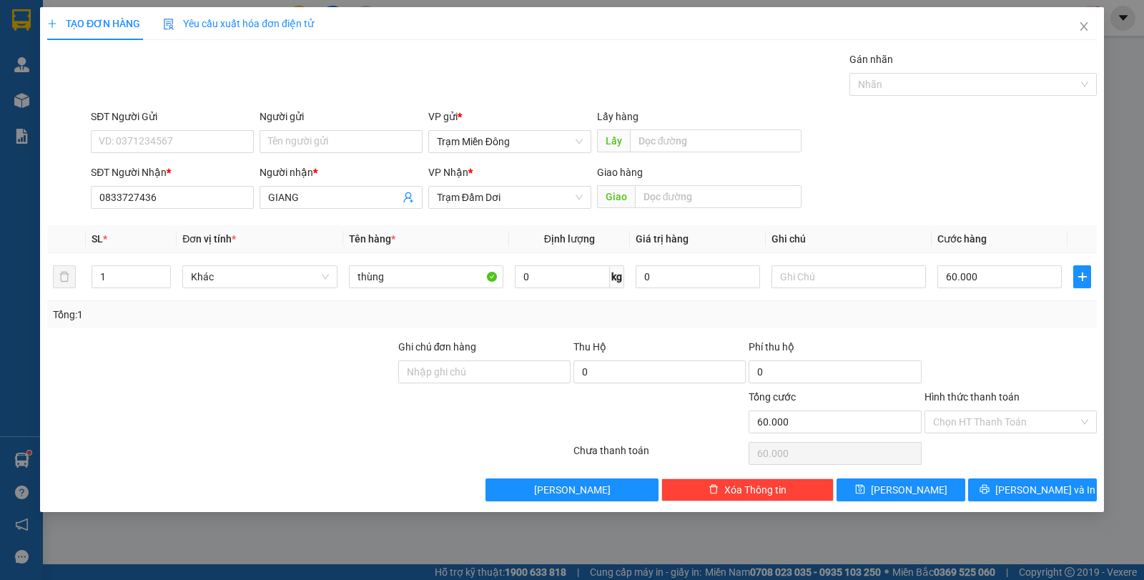
click at [969, 177] on div "SĐT Người Nhận * 0833727436 Người nhận * GIANG VP Nhận * Trạm Đầm Dơi Giao hàng…" at bounding box center [594, 189] width 1012 height 50
drag, startPoint x: 1085, startPoint y: 420, endPoint x: 1076, endPoint y: 435, distance: 17.3
click at [1085, 420] on div "Chọn HT Thanh Toán" at bounding box center [1010, 421] width 172 height 23
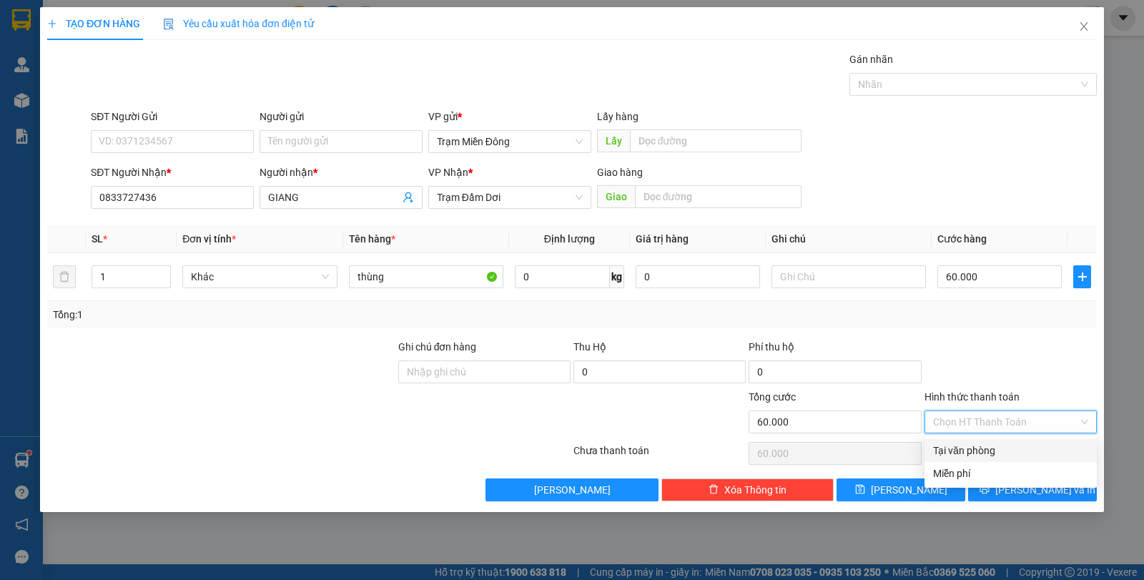
click at [1042, 450] on div "Tại văn phòng" at bounding box center [1010, 451] width 155 height 16
type input "0"
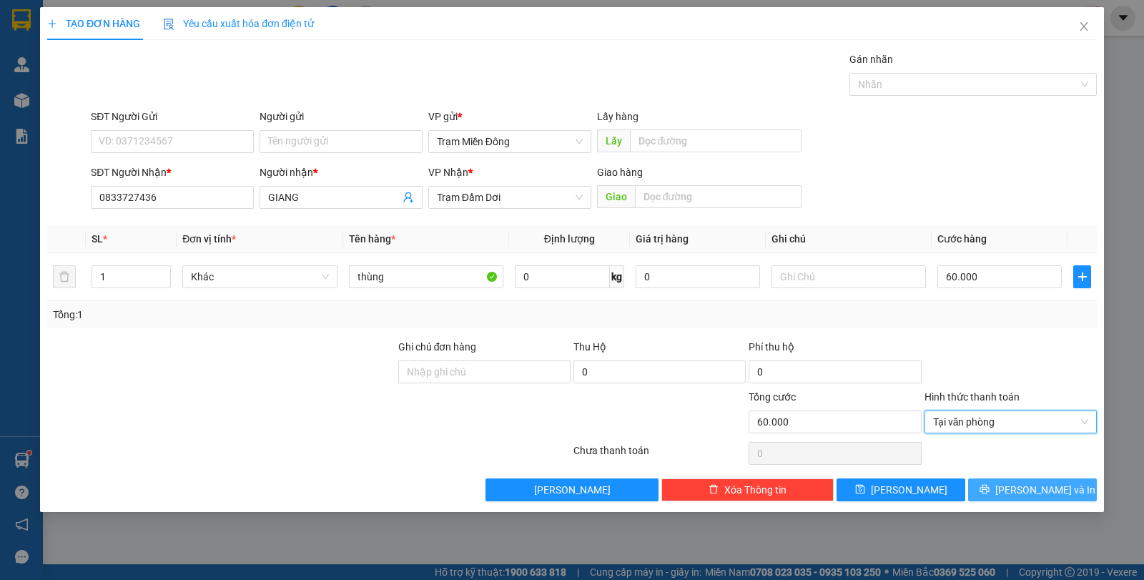
click at [1044, 493] on span "[PERSON_NAME] và In" at bounding box center [1045, 490] width 100 height 16
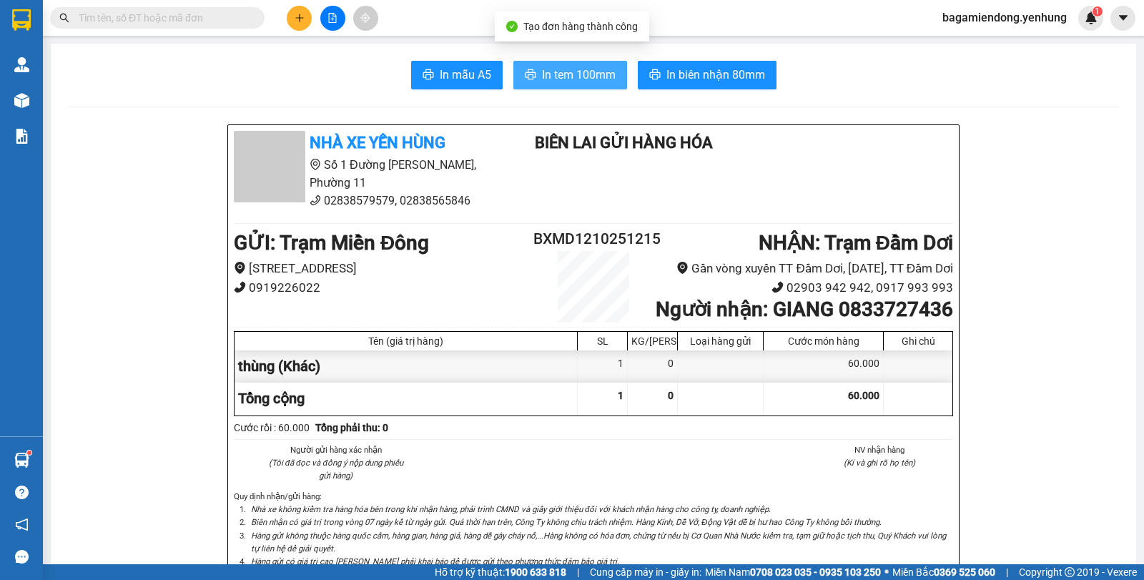
click at [574, 74] on span "In tem 100mm" at bounding box center [579, 75] width 74 height 18
